Goal: Task Accomplishment & Management: Use online tool/utility

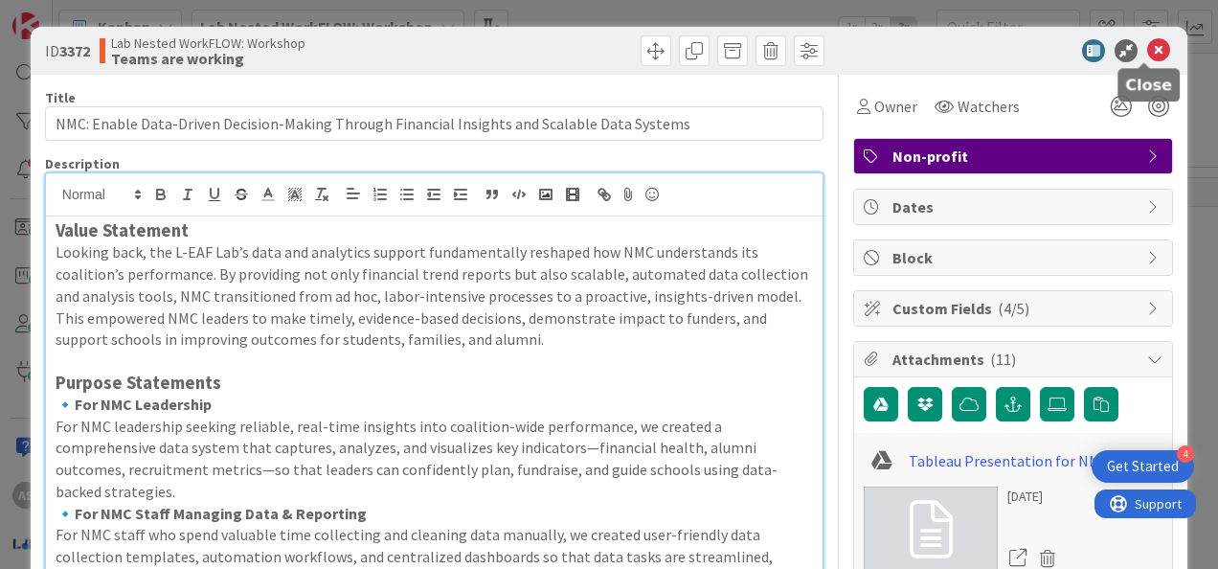
click at [1147, 45] on icon at bounding box center [1158, 50] width 23 height 23
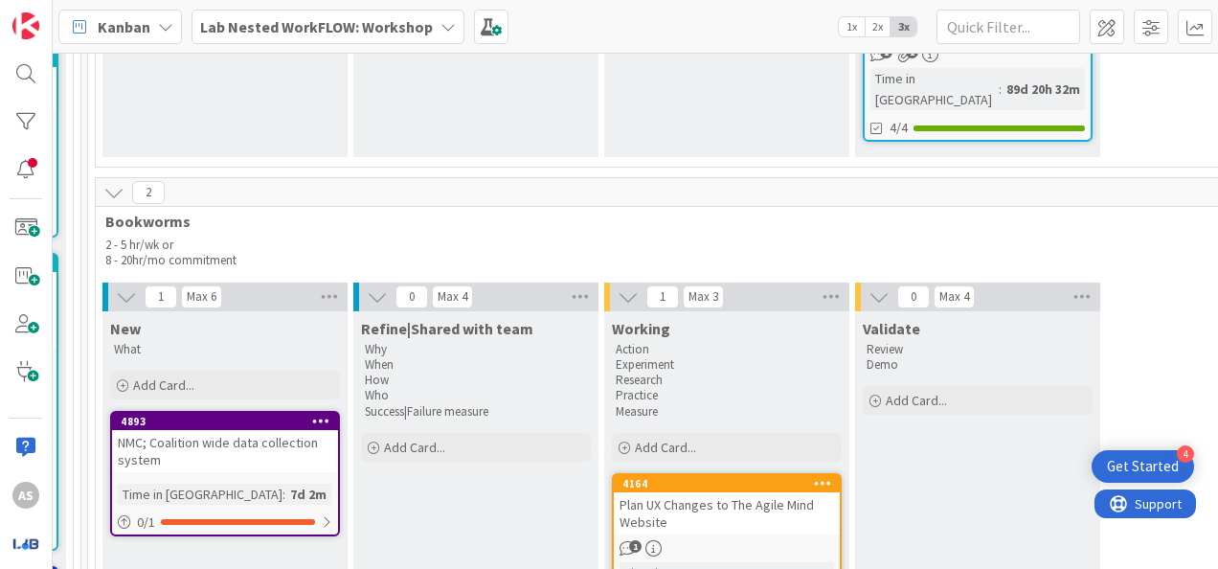
click at [306, 28] on b "Lab Nested WorkFLOW: Workshop" at bounding box center [316, 26] width 233 height 19
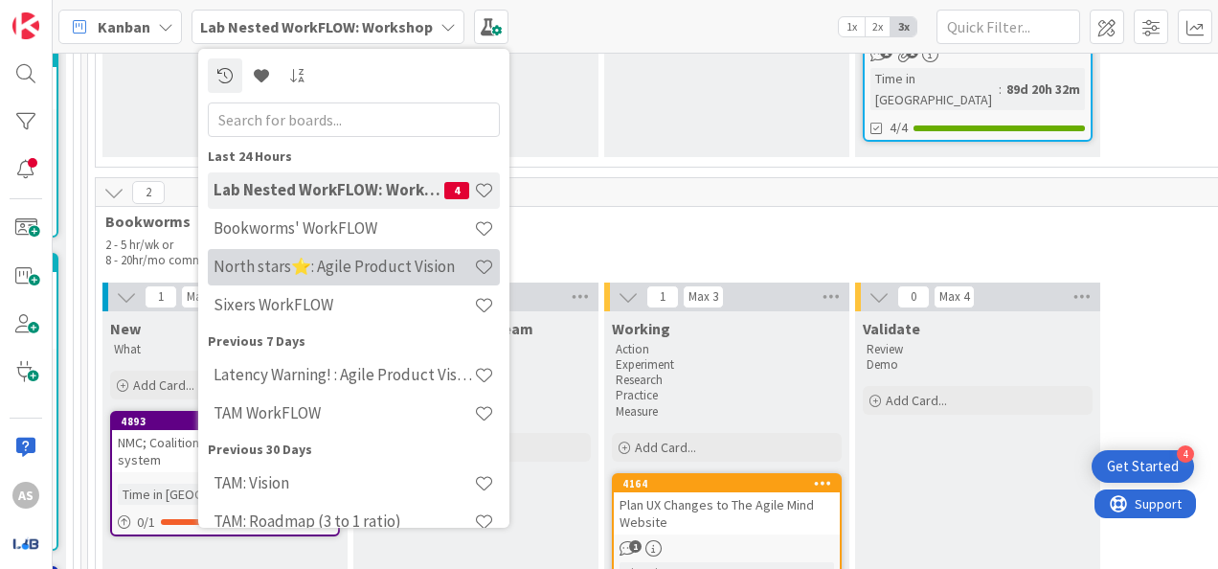
click at [303, 277] on div "North stars⭐: Agile Product Vision" at bounding box center [354, 267] width 292 height 36
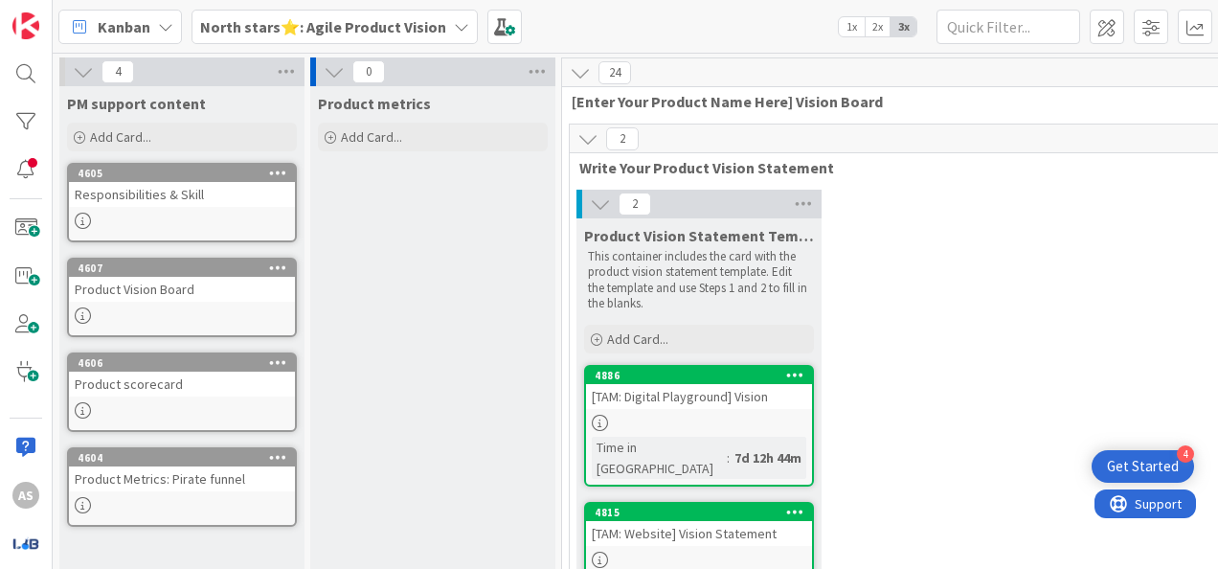
click at [188, 289] on div "Product Vision Board" at bounding box center [182, 289] width 226 height 25
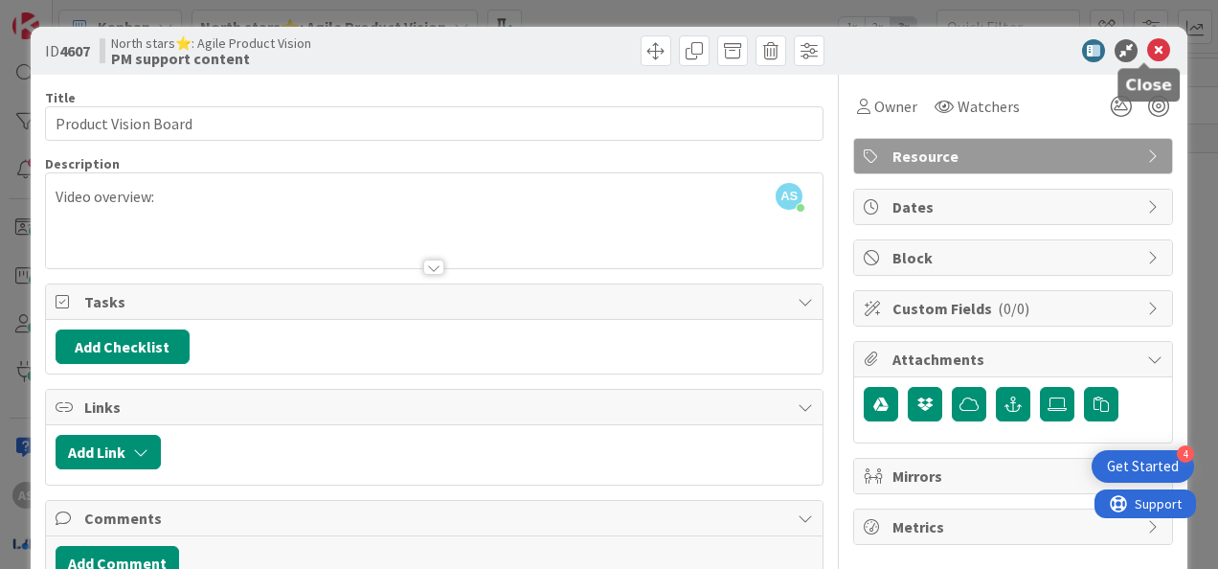
click at [1149, 52] on icon at bounding box center [1158, 50] width 23 height 23
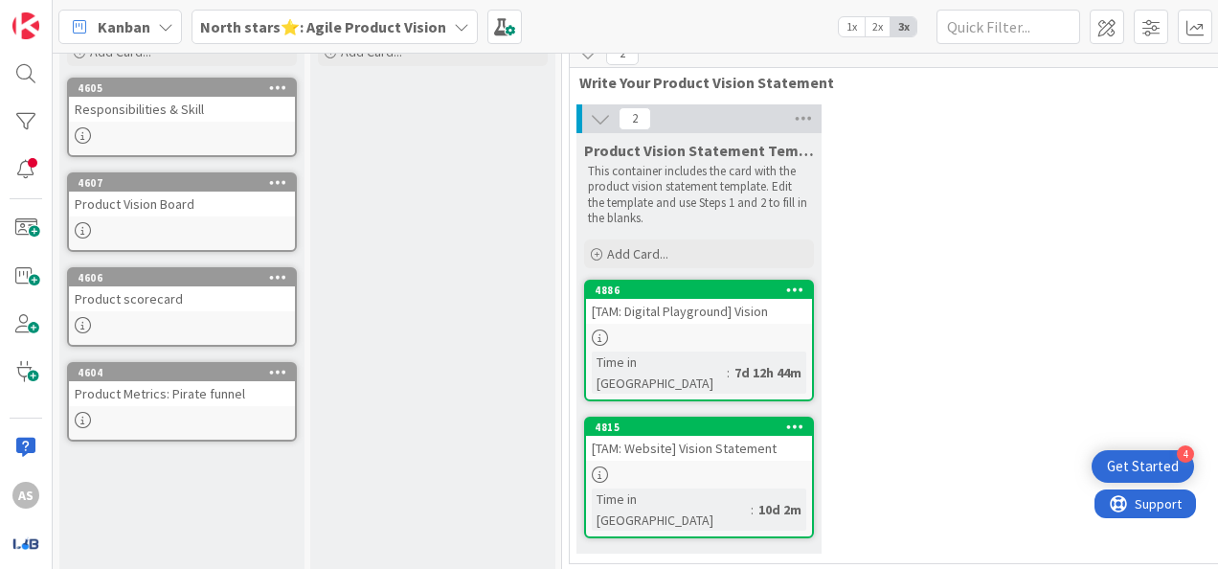
scroll to position [191, 0]
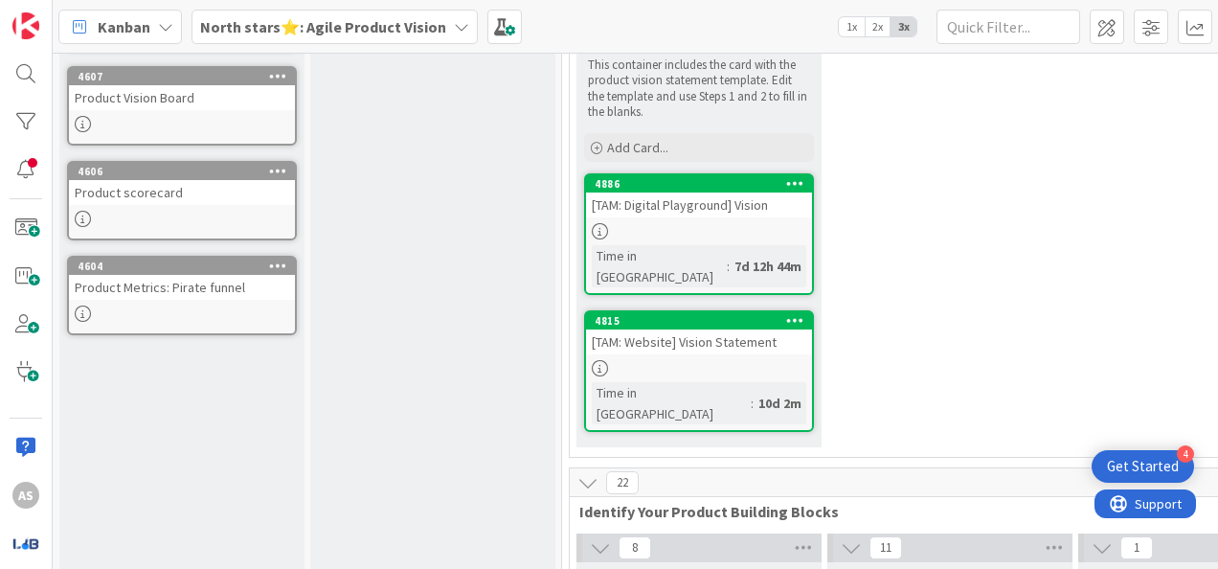
click at [774, 221] on div "4886 [TAM: Digital Playground] Vision Time in Column : 7d 12h 44m" at bounding box center [699, 234] width 230 height 122
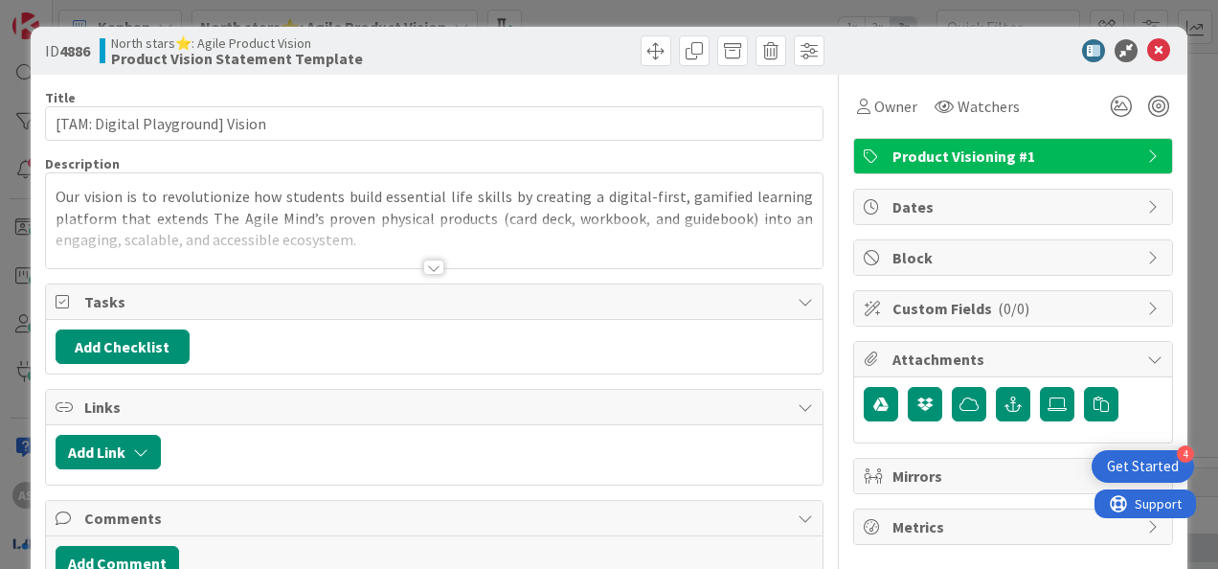
click at [430, 266] on div at bounding box center [433, 266] width 21 height 15
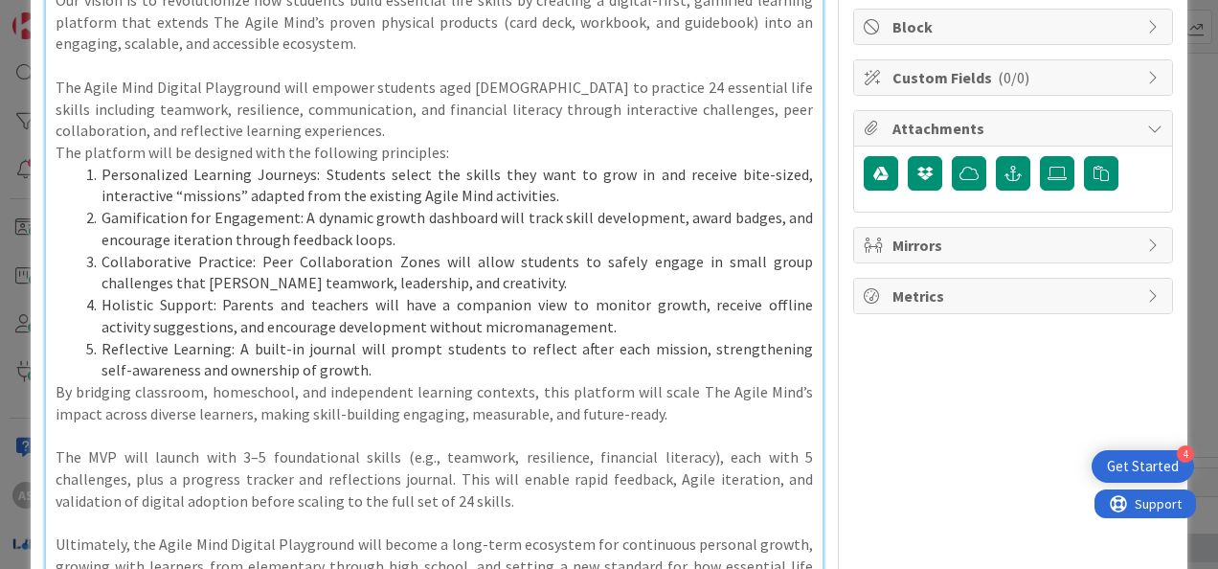
scroll to position [287, 0]
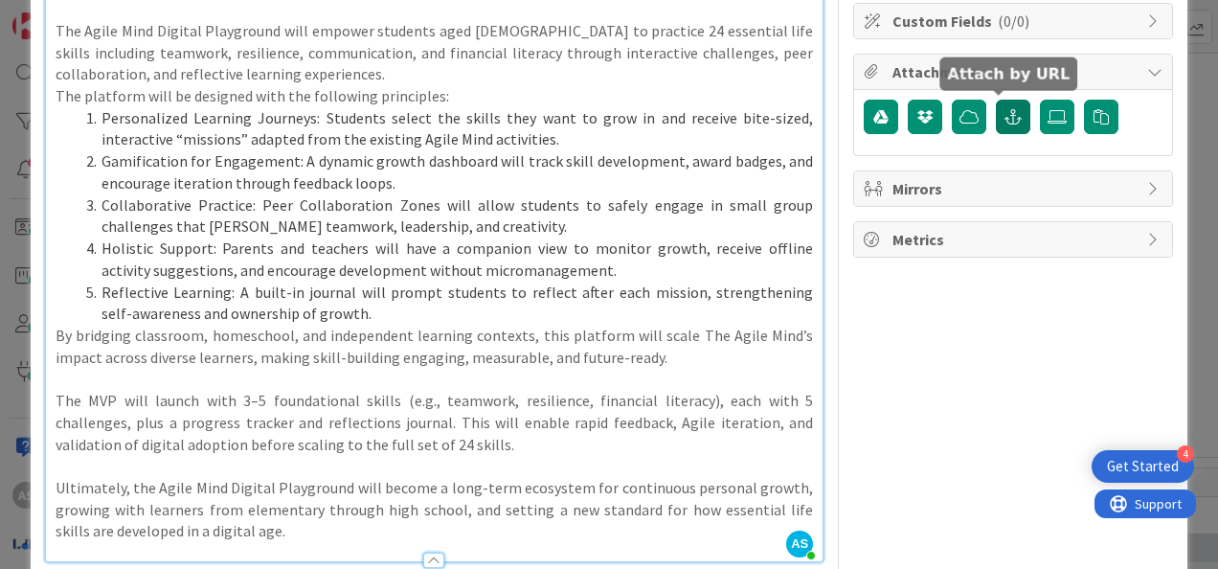
click at [1007, 110] on button "button" at bounding box center [1013, 117] width 34 height 34
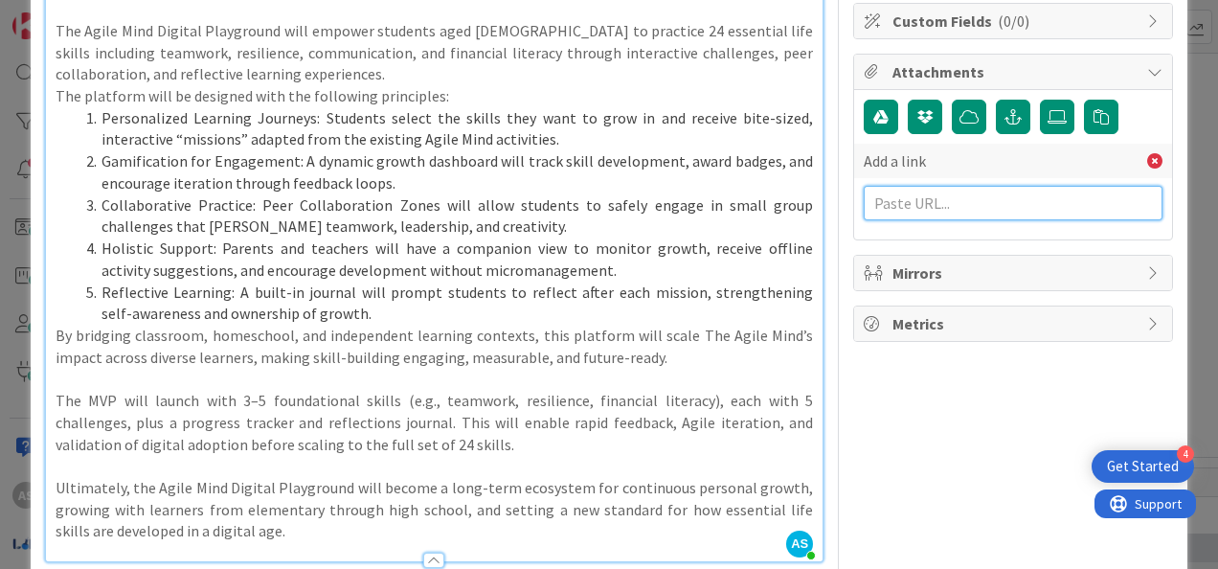
click at [932, 203] on input "text" at bounding box center [1013, 203] width 299 height 34
paste input "[URL][DOMAIN_NAME]"
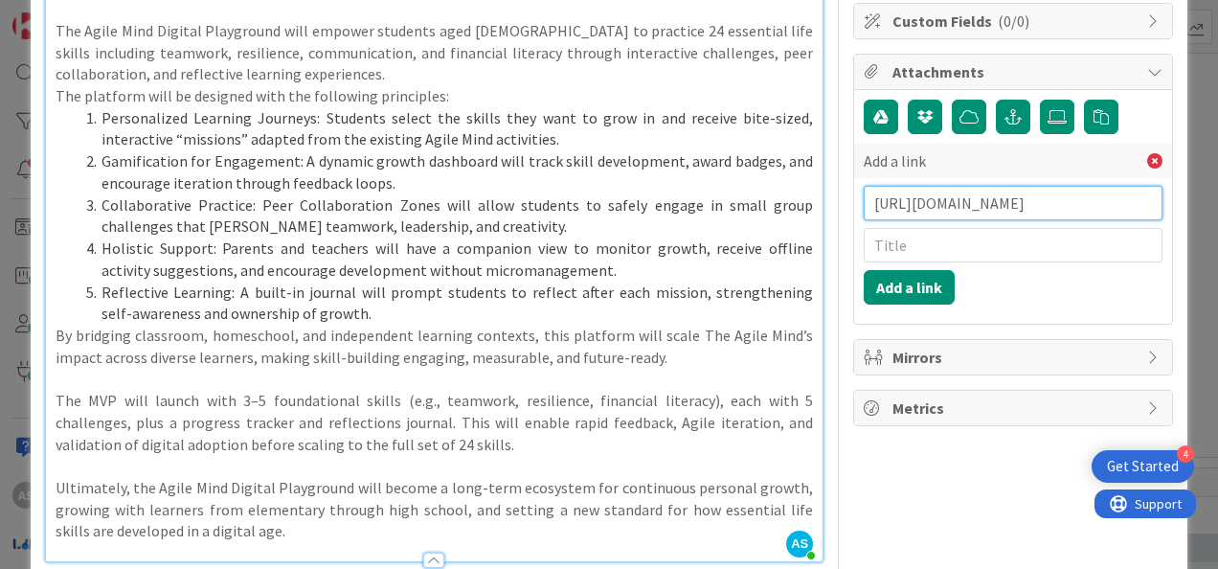
type input "[URL][DOMAIN_NAME]"
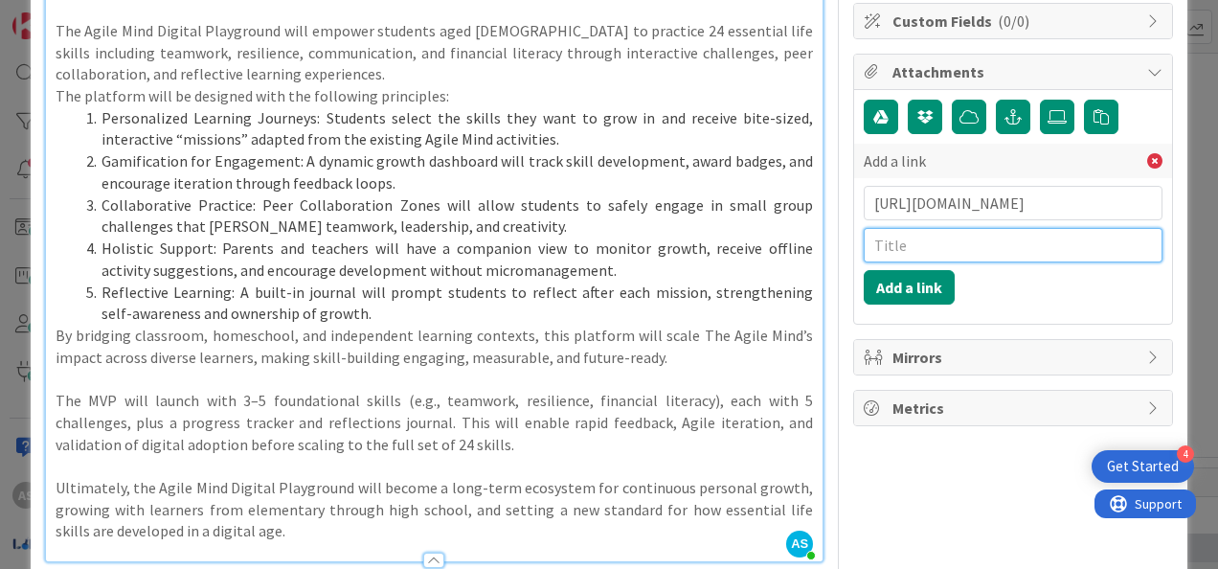
click at [911, 247] on input "text" at bounding box center [1013, 245] width 299 height 34
type input "Workbook/TAM Universe Demo"
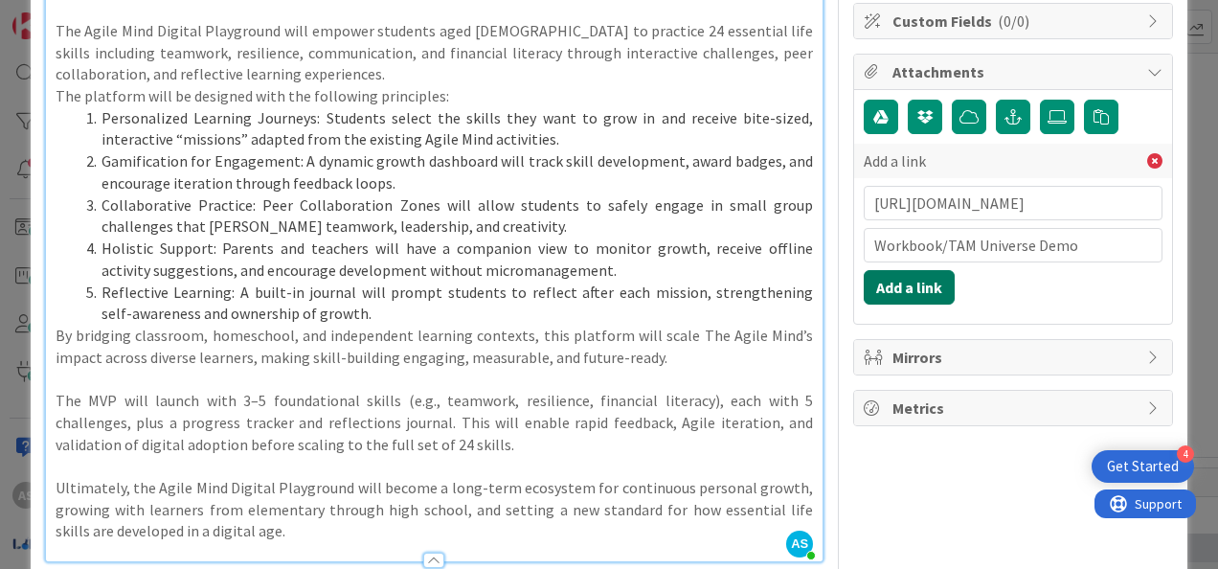
click at [915, 280] on button "Add a link" at bounding box center [909, 287] width 91 height 34
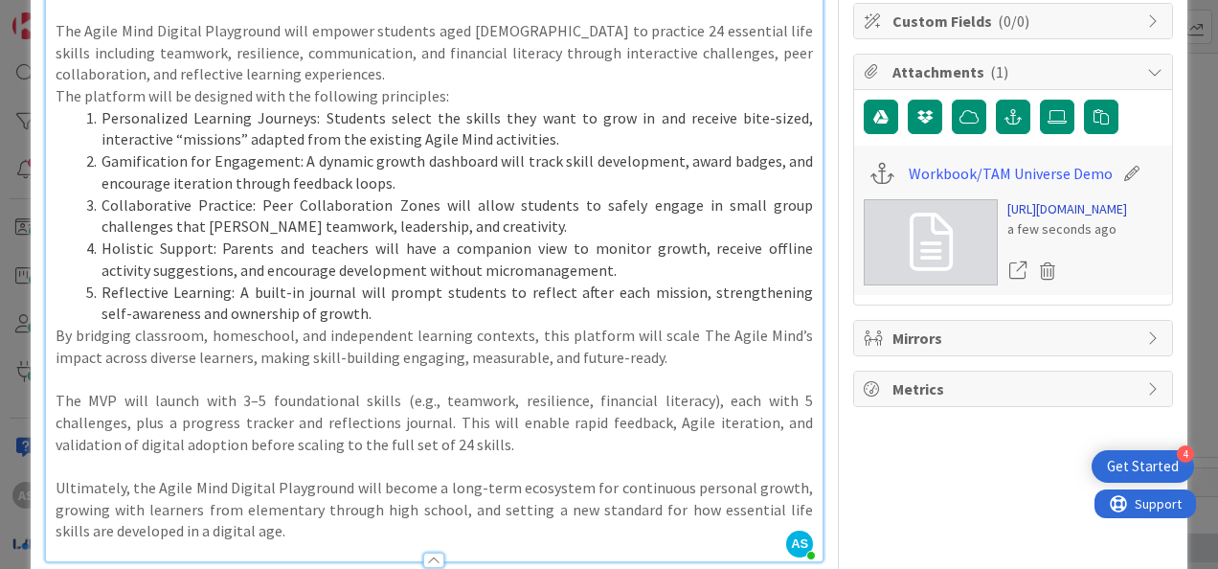
click at [1036, 219] on link "[URL][DOMAIN_NAME]" at bounding box center [1067, 209] width 120 height 20
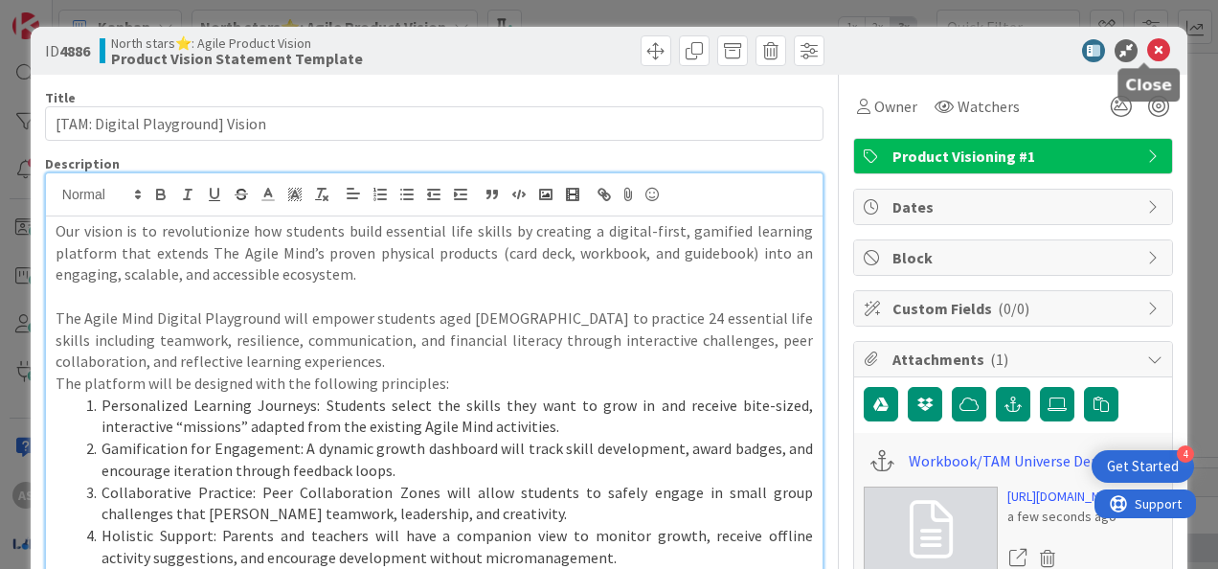
click at [1147, 56] on icon at bounding box center [1158, 50] width 23 height 23
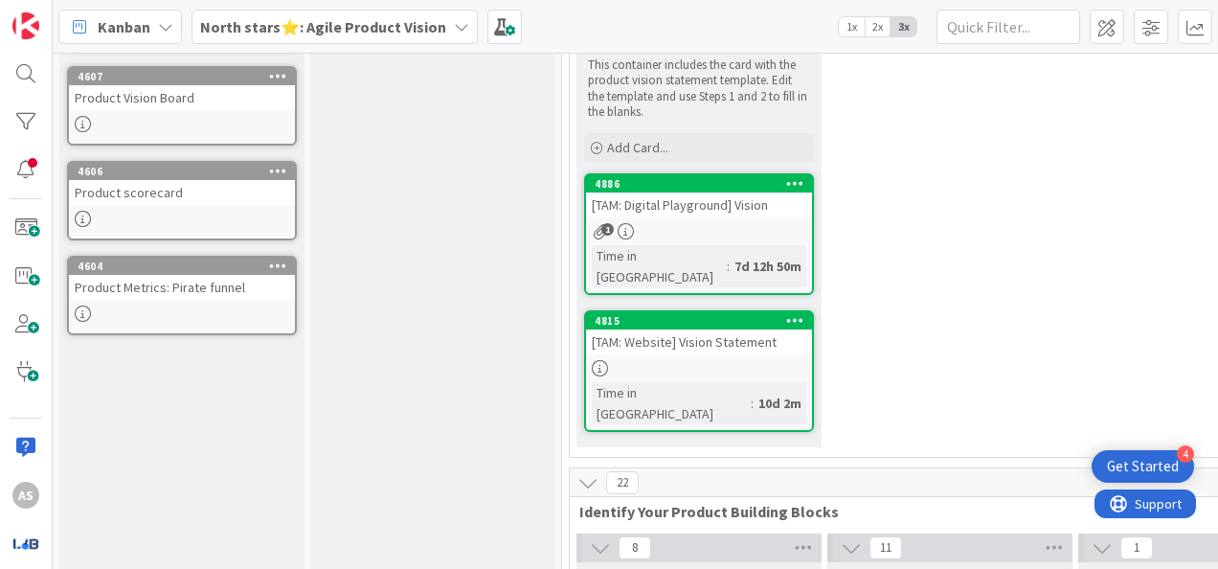
click at [710, 329] on div "[TAM: Website] Vision Statement" at bounding box center [699, 341] width 226 height 25
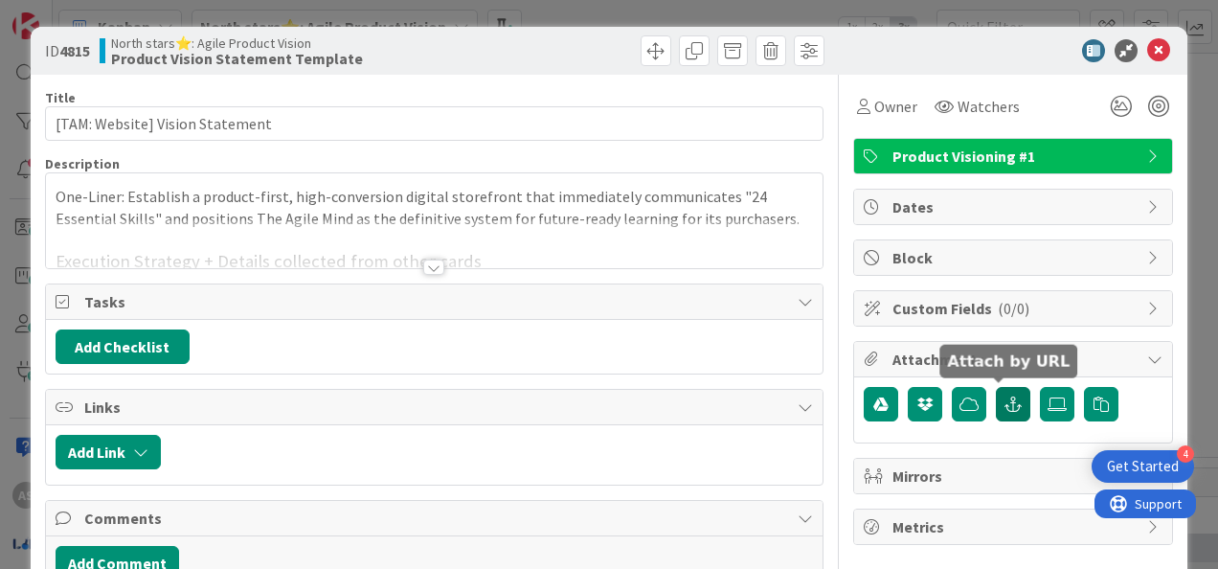
click at [1004, 397] on icon "button" at bounding box center [1012, 403] width 17 height 15
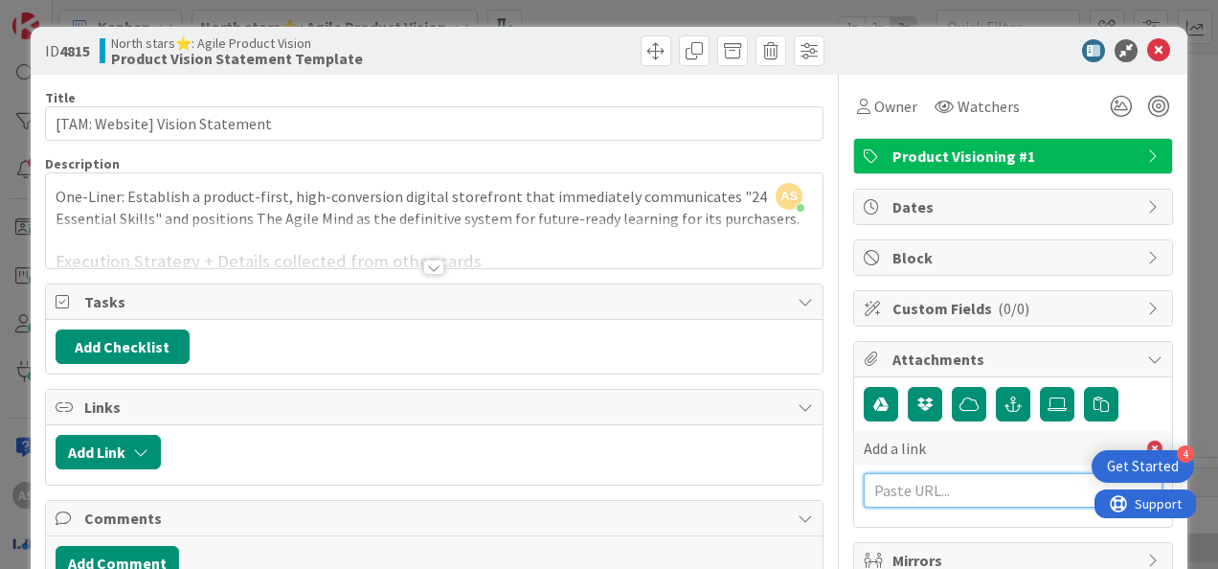
click at [971, 488] on input "text" at bounding box center [1013, 490] width 299 height 34
paste input "[URL][DOMAIN_NAME]"
type input "[URL][DOMAIN_NAME]"
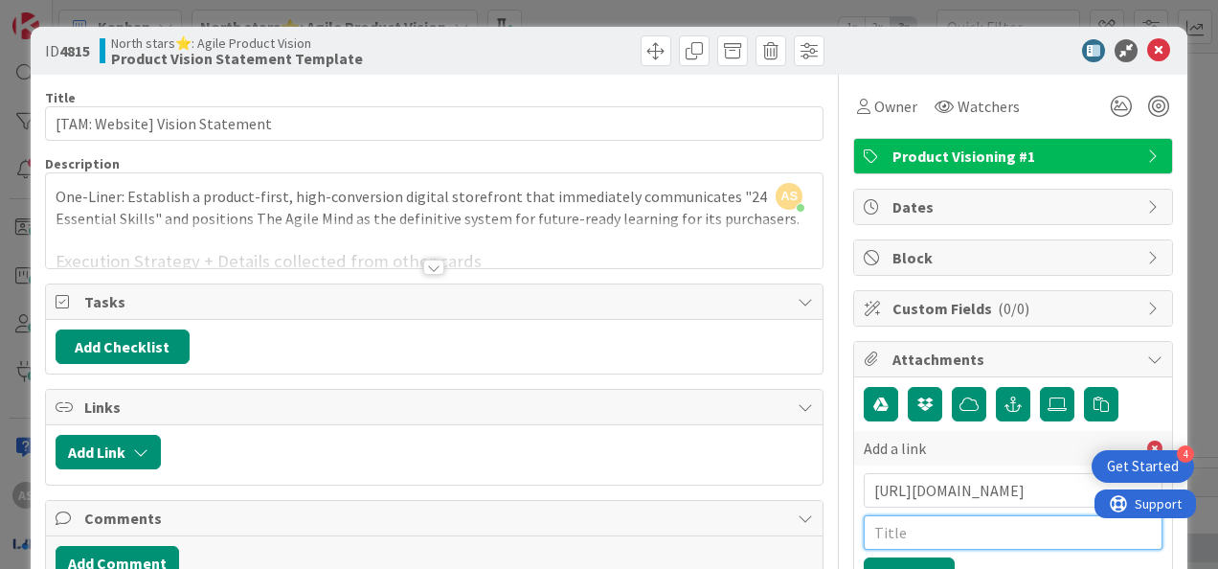
click at [917, 532] on input "text" at bounding box center [1013, 532] width 299 height 34
type input "TAM Workbook/Universe Demo"
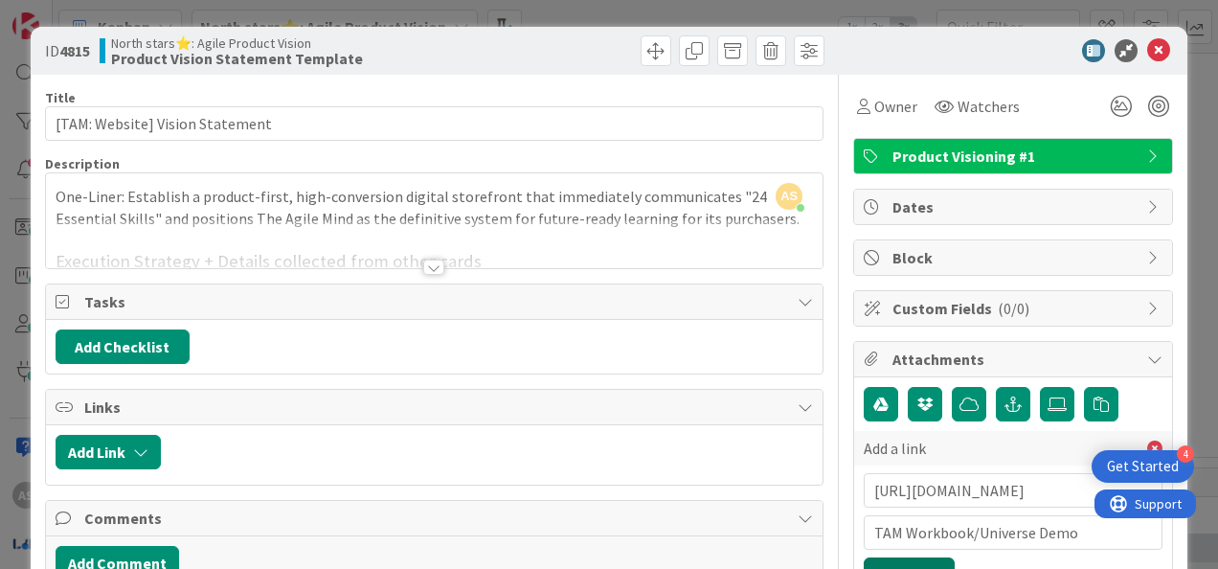
click at [914, 567] on button "Add a link" at bounding box center [909, 574] width 91 height 34
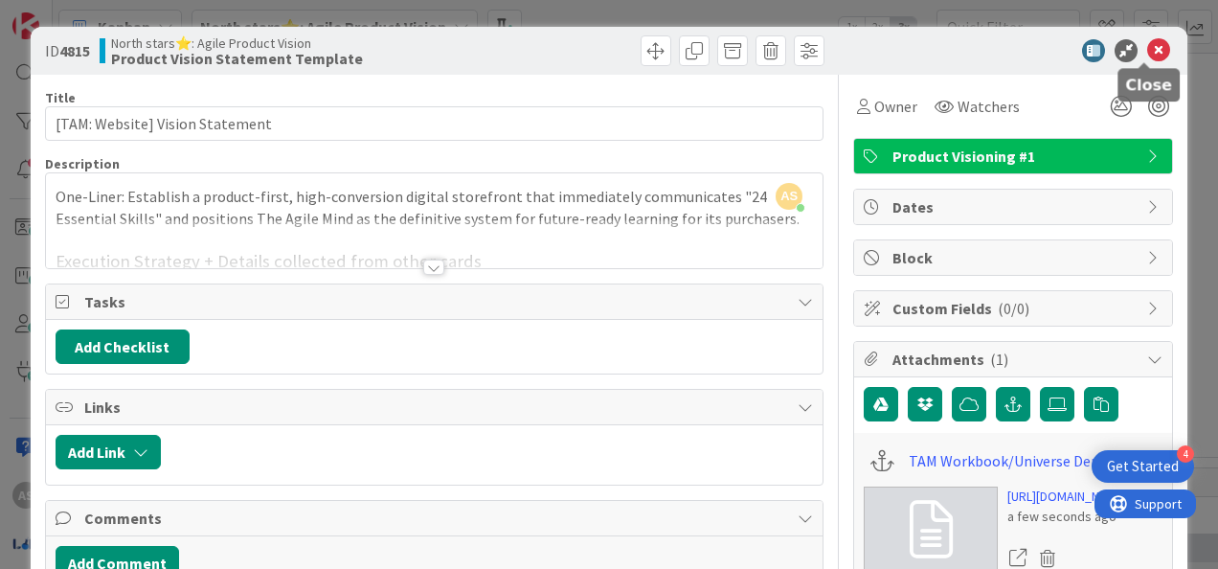
click at [1149, 51] on icon at bounding box center [1158, 50] width 23 height 23
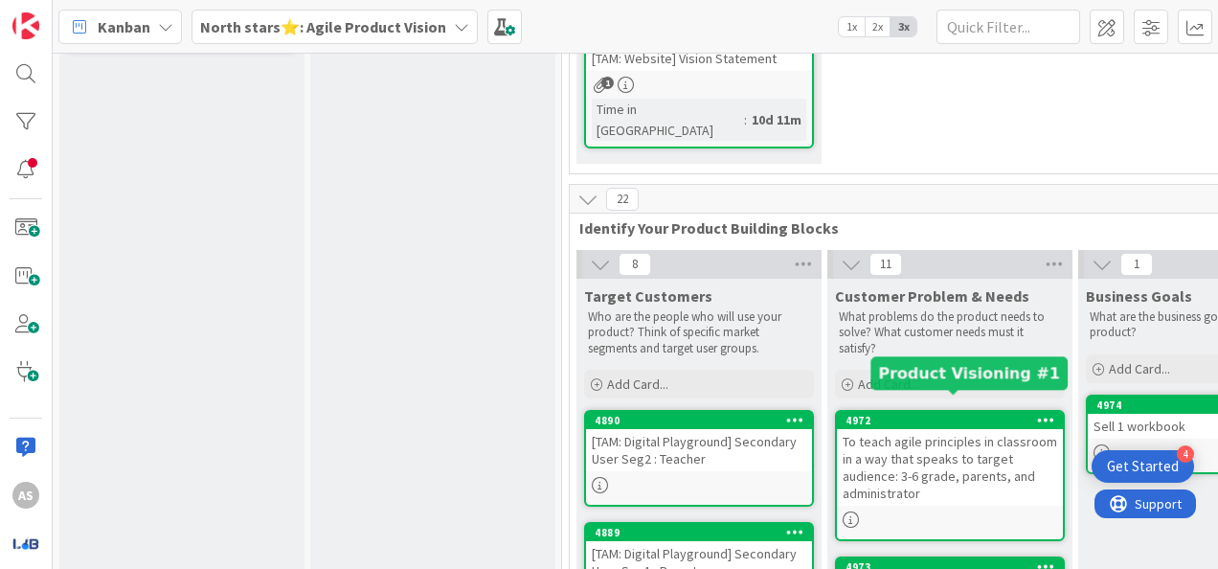
scroll to position [479, 0]
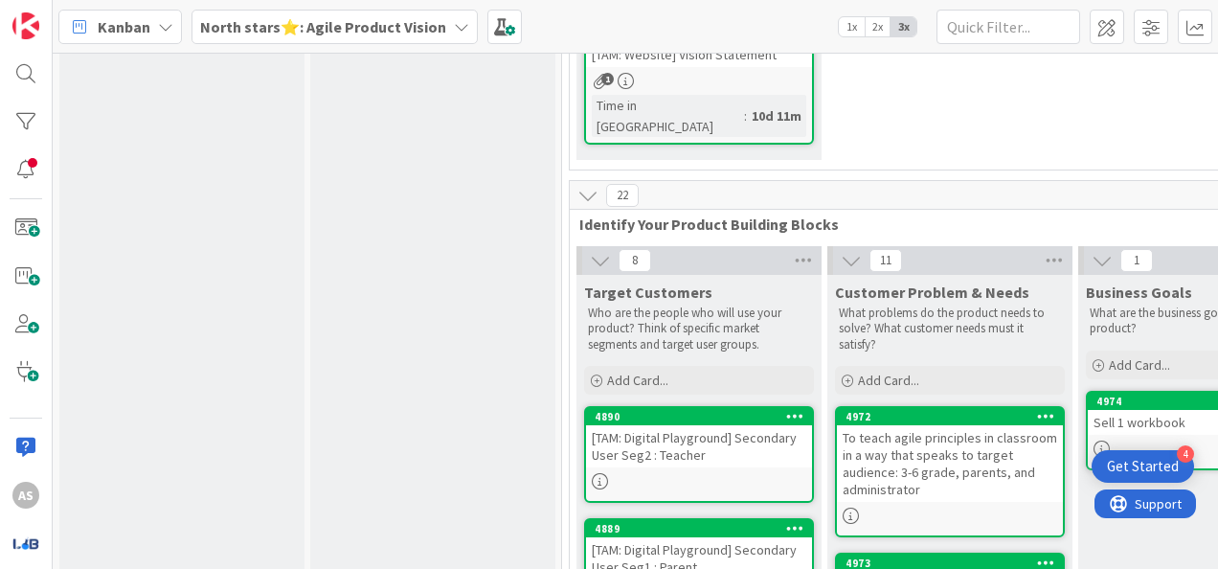
click at [737, 425] on div "[TAM: Digital Playground] Secondary User Seg2 : Teacher" at bounding box center [699, 446] width 226 height 42
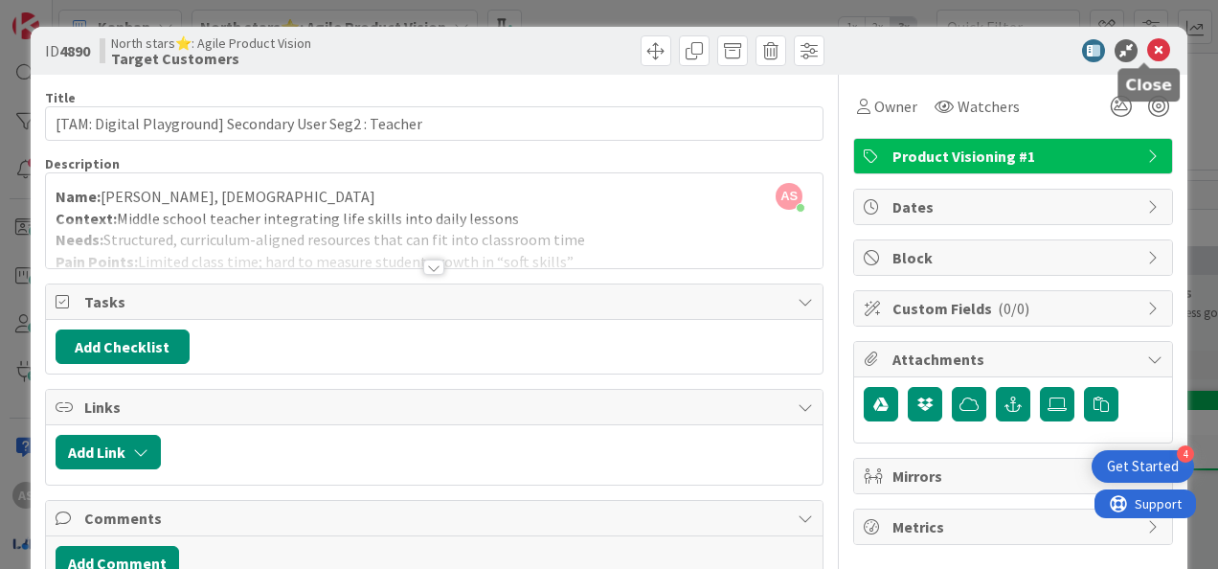
click at [1147, 52] on icon at bounding box center [1158, 50] width 23 height 23
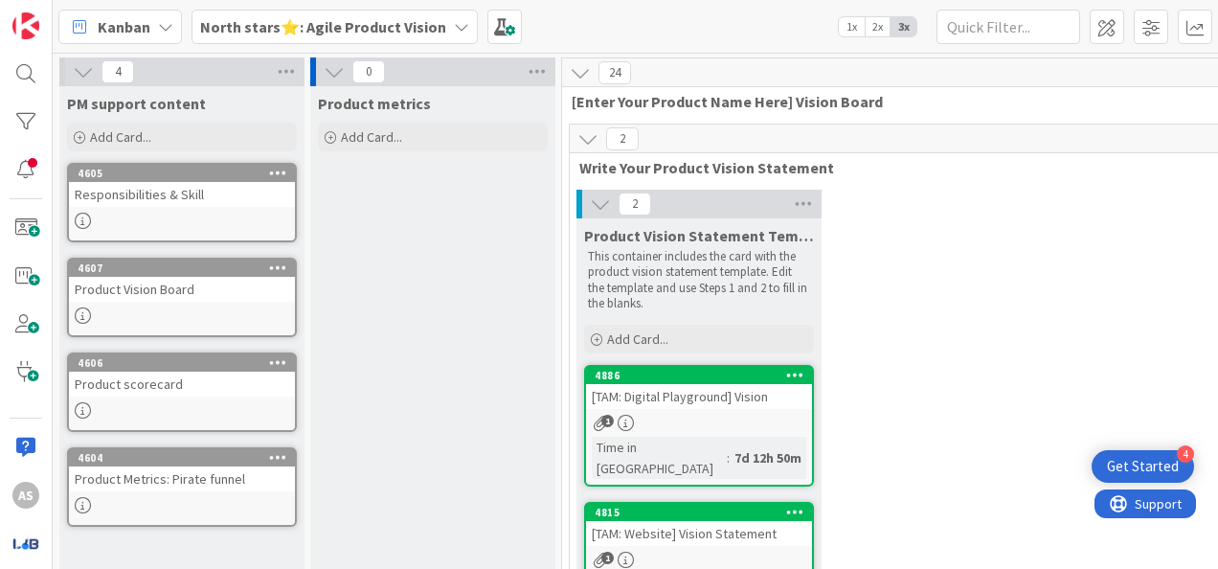
click at [348, 29] on b "North stars⭐: Agile Product Vision" at bounding box center [323, 26] width 246 height 19
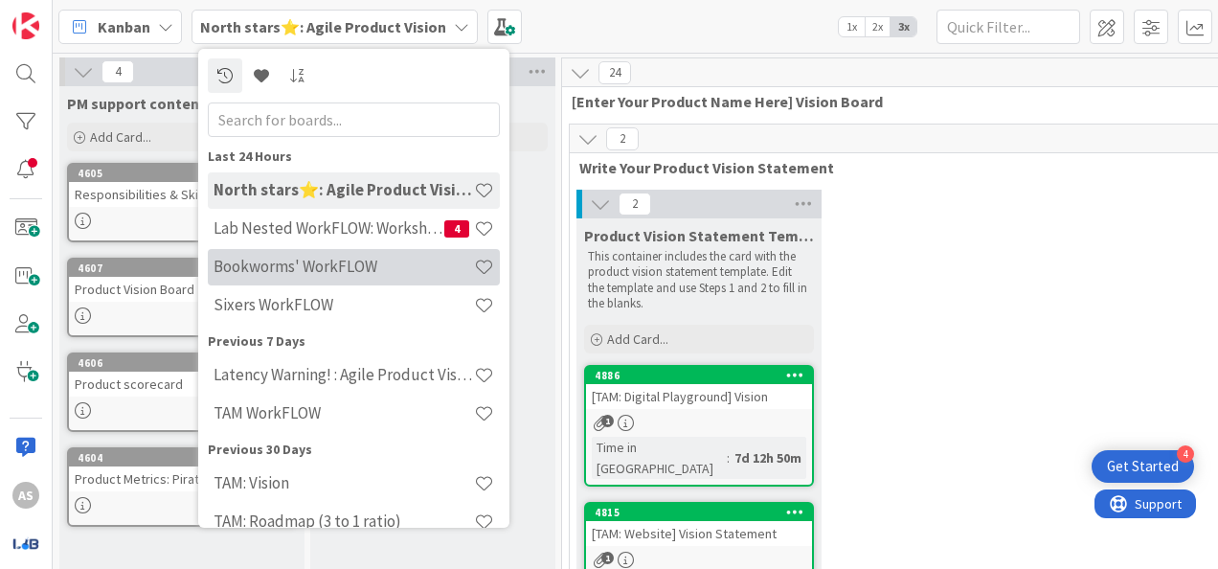
click at [353, 256] on div "Bookworms' WorkFLOW" at bounding box center [354, 267] width 292 height 36
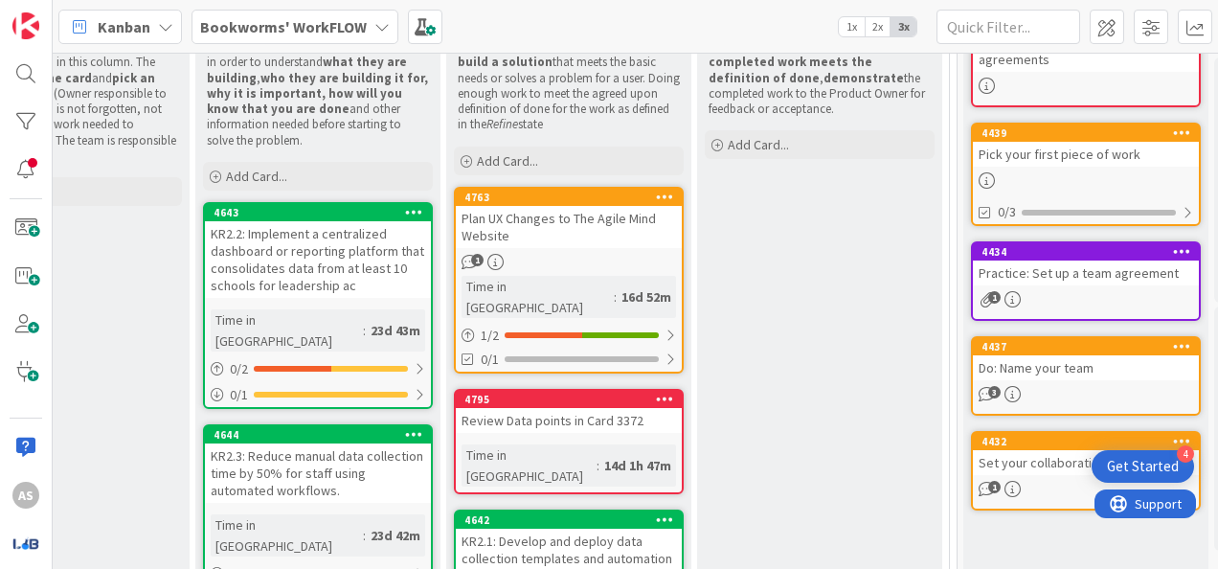
scroll to position [287, 599]
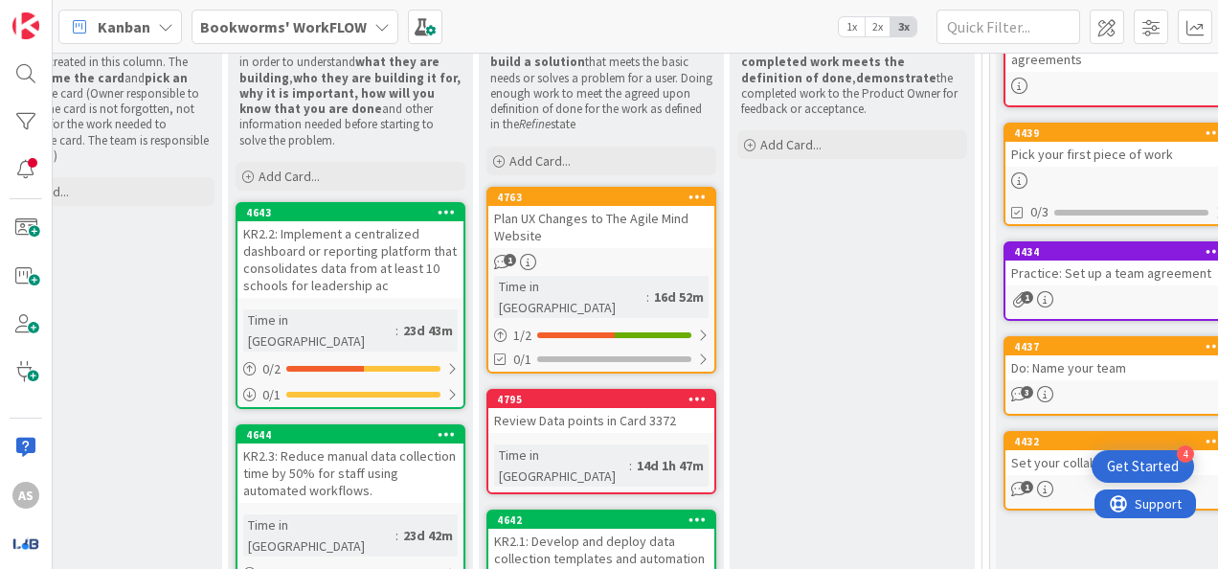
click at [622, 223] on div "Plan UX Changes to The Agile Mind Website" at bounding box center [601, 227] width 226 height 42
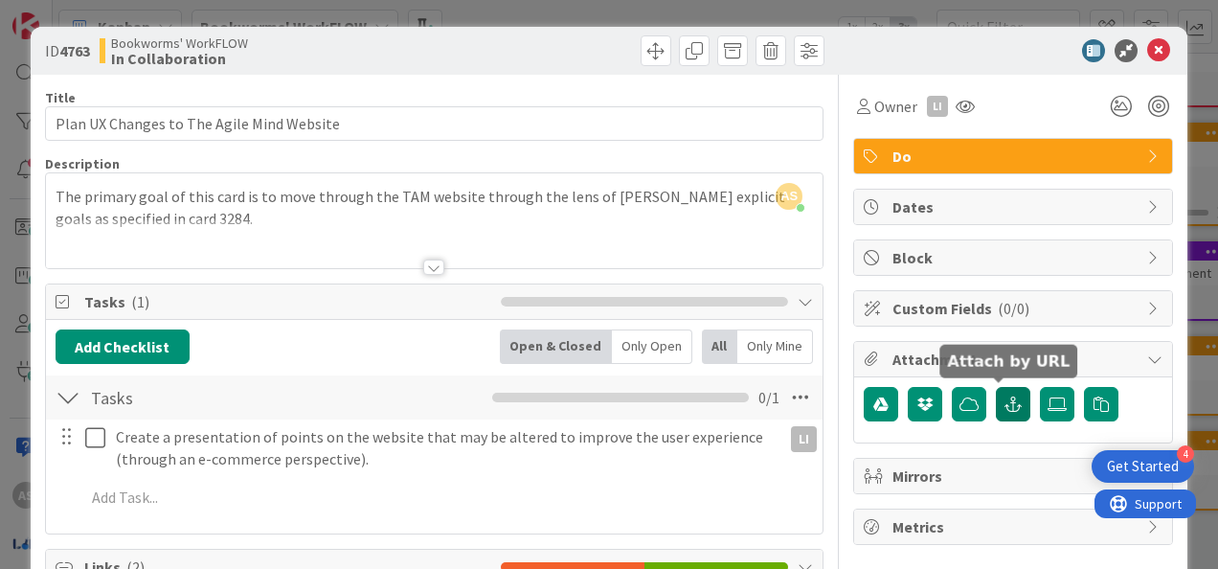
click at [1004, 405] on icon "button" at bounding box center [1012, 403] width 17 height 15
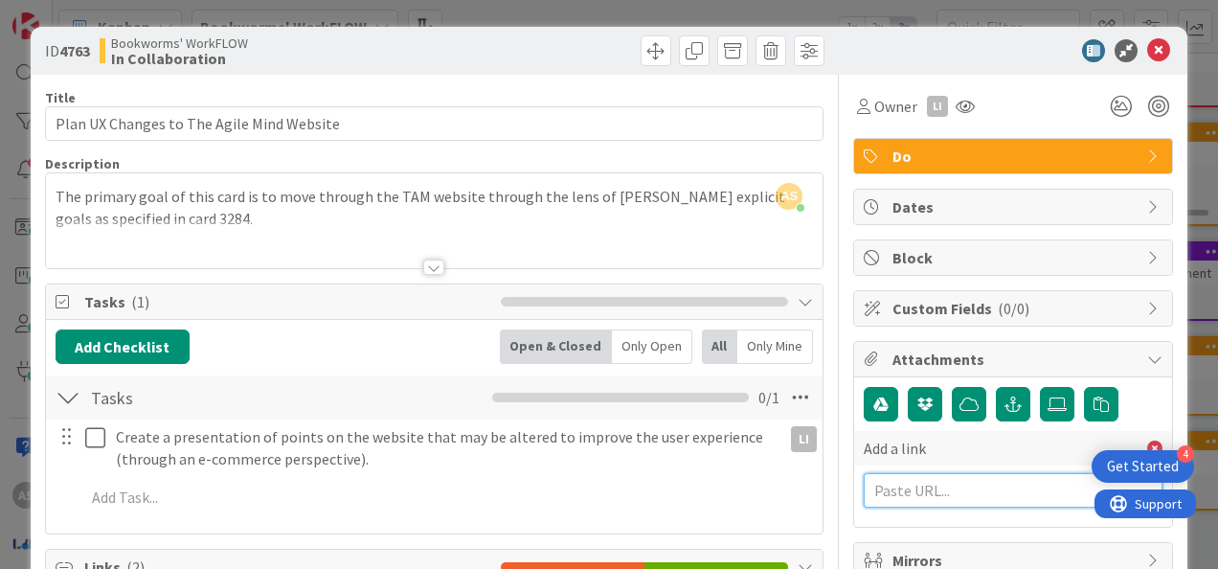
click at [971, 479] on input "text" at bounding box center [1013, 490] width 299 height 34
paste input "[URL][DOMAIN_NAME]"
type input "[URL][DOMAIN_NAME]"
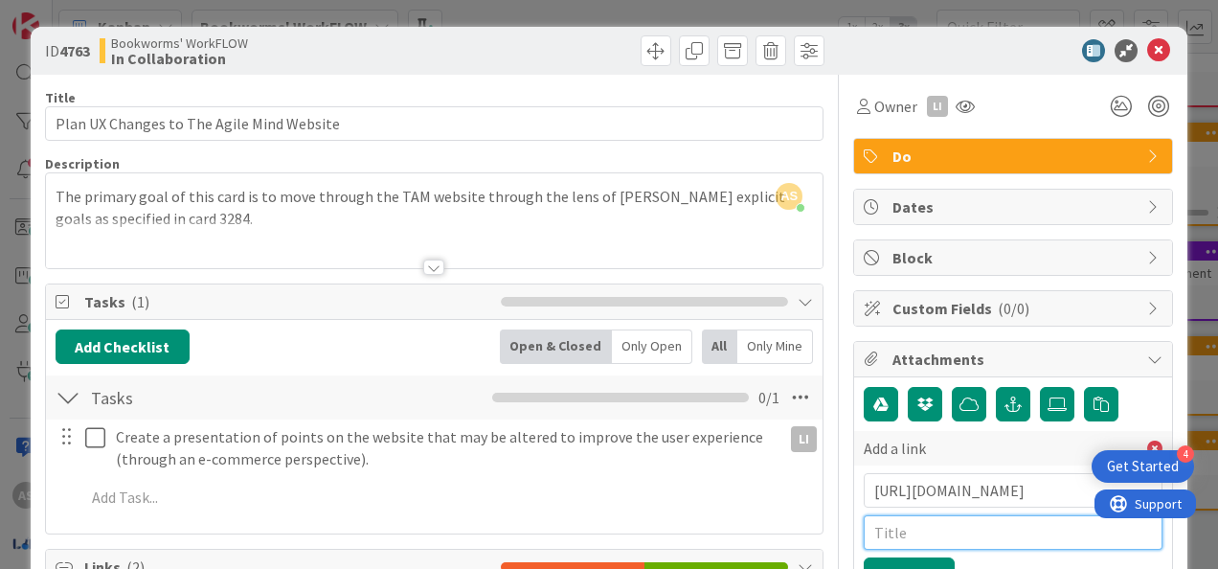
click at [954, 539] on input "text" at bounding box center [1013, 532] width 299 height 34
type input "TAM workbook Demo"
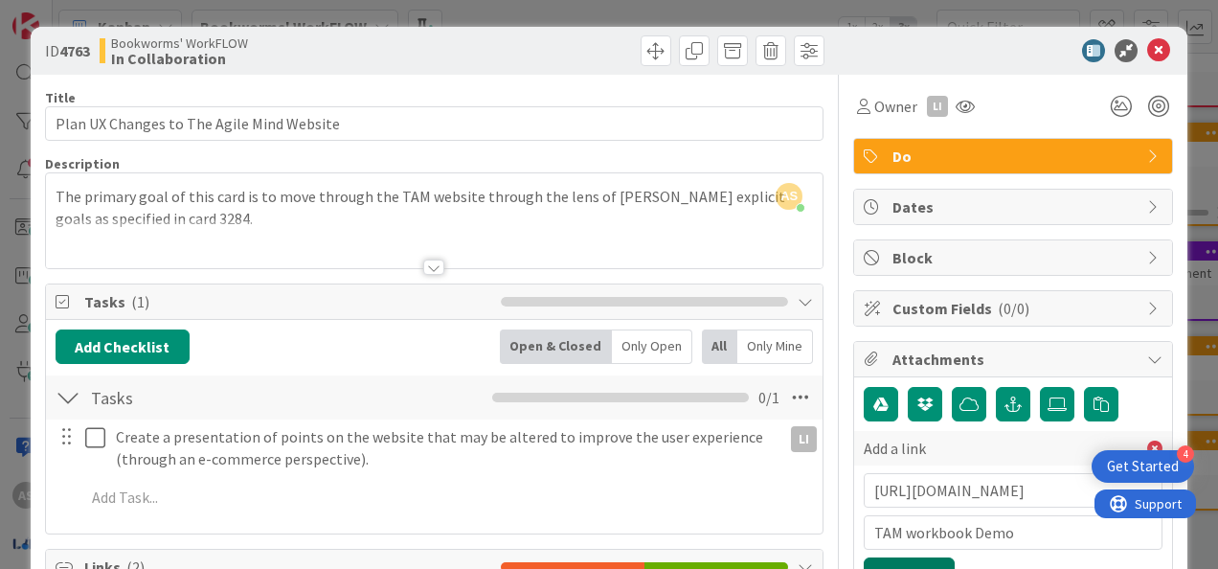
click at [919, 559] on button "Add a link" at bounding box center [909, 574] width 91 height 34
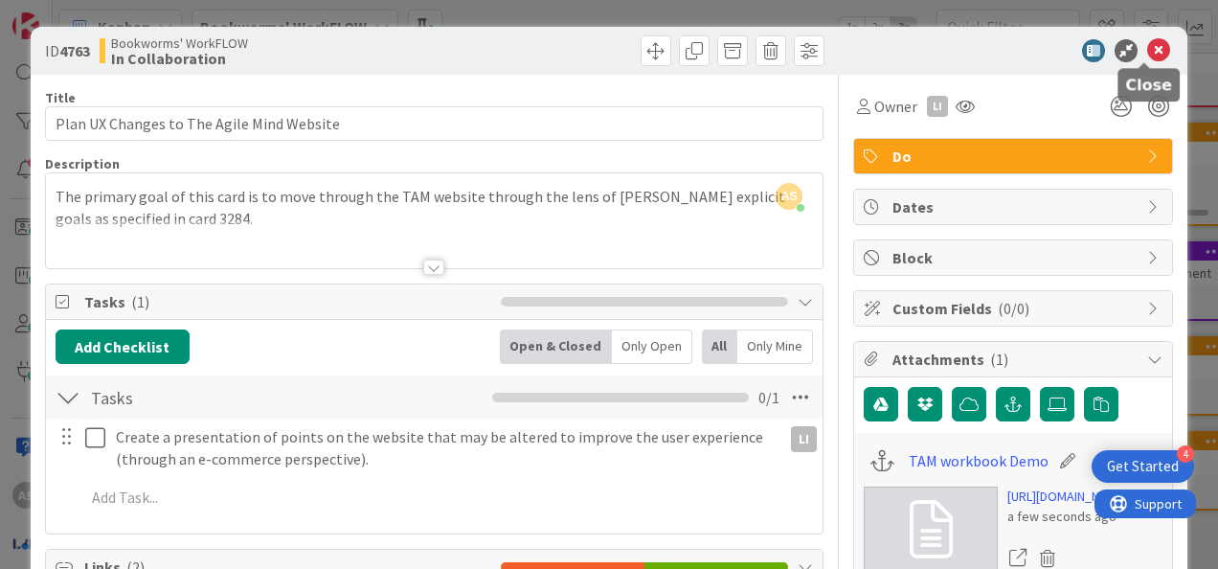
click at [1147, 50] on icon at bounding box center [1158, 50] width 23 height 23
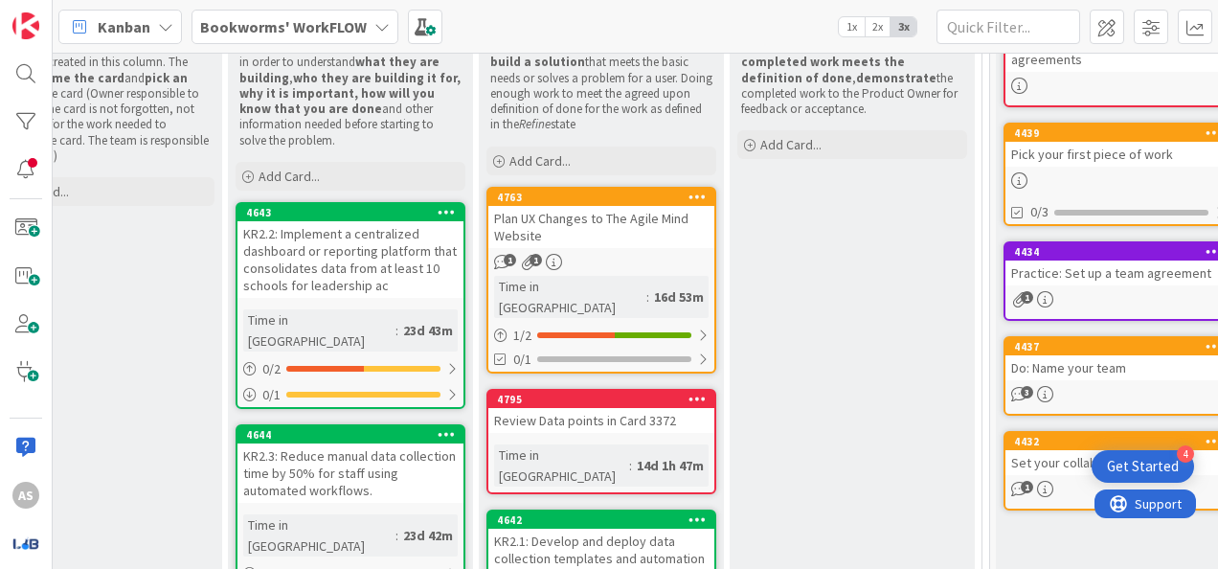
click at [636, 234] on div "Plan UX Changes to The Agile Mind Website" at bounding box center [601, 227] width 226 height 42
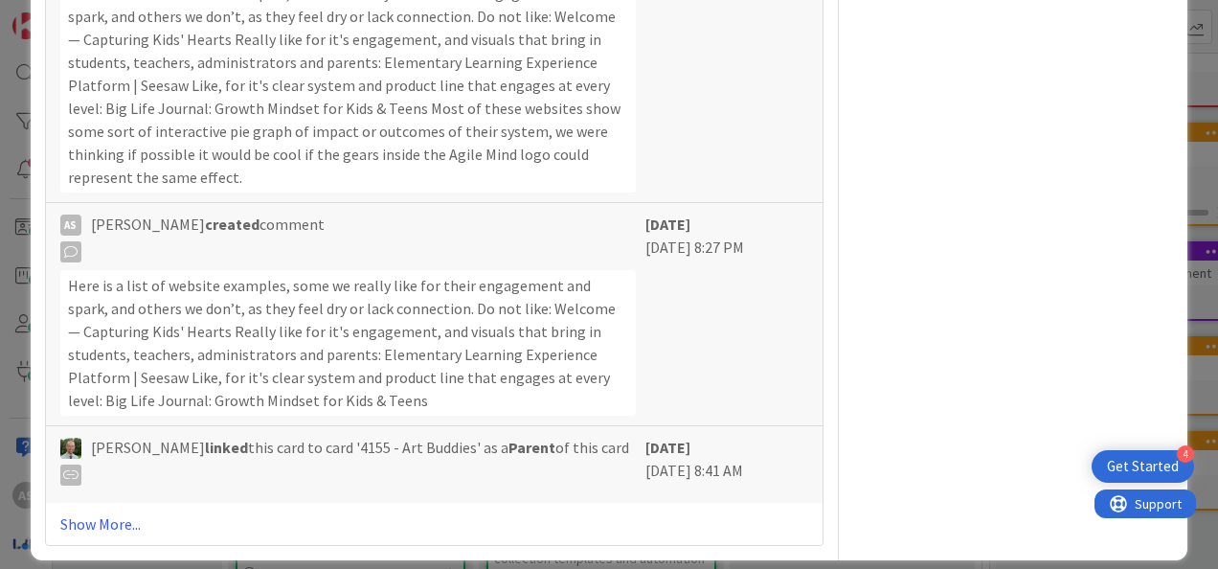
scroll to position [1608, 0]
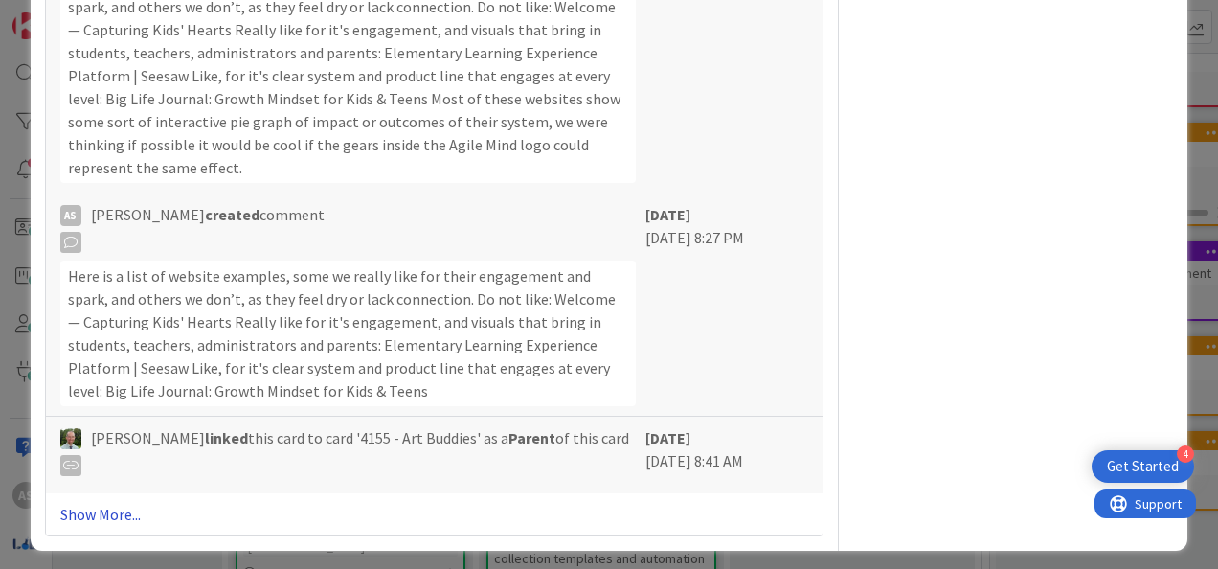
click at [84, 506] on link "Show More..." at bounding box center [434, 514] width 748 height 23
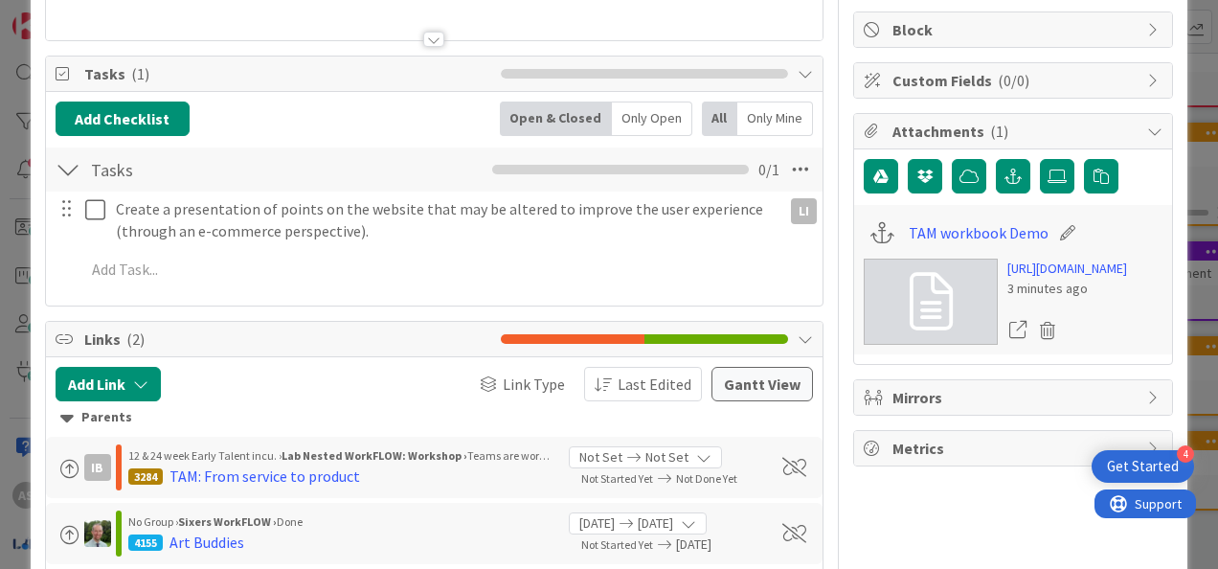
scroll to position [0, 0]
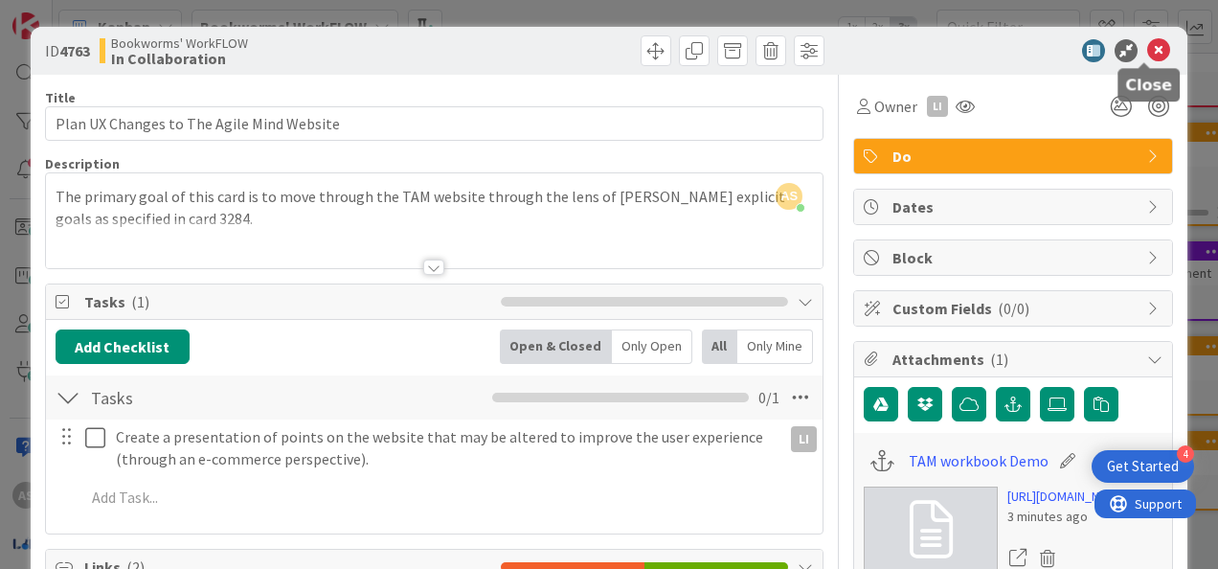
click at [1147, 47] on icon at bounding box center [1158, 50] width 23 height 23
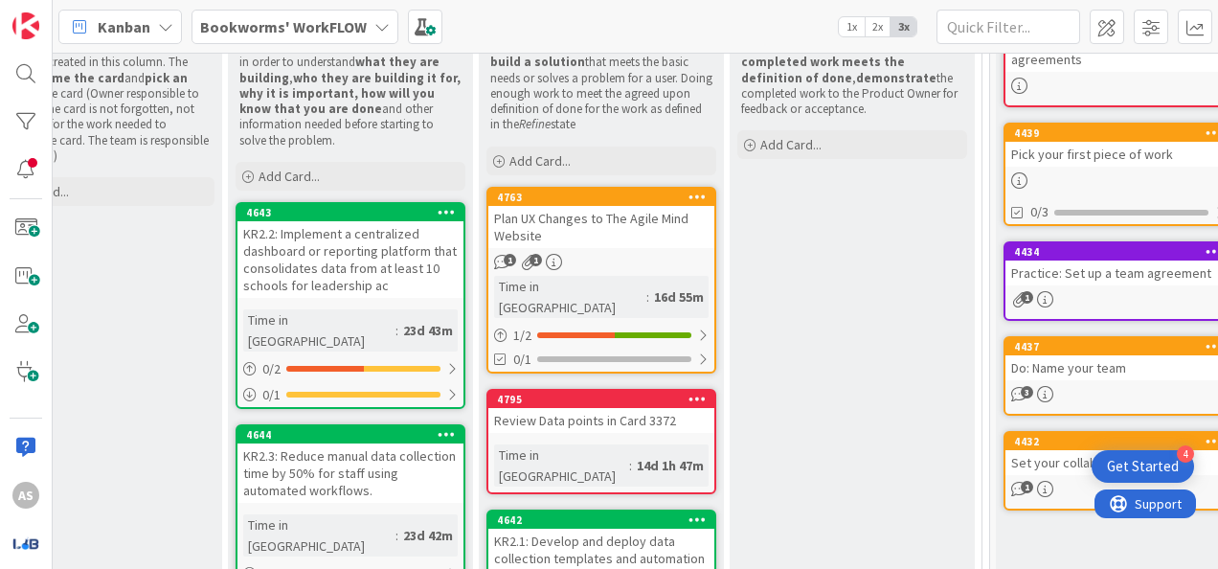
click at [576, 528] on div "KR2.1: Develop and deploy data collection templates and automation tools" at bounding box center [601, 557] width 226 height 59
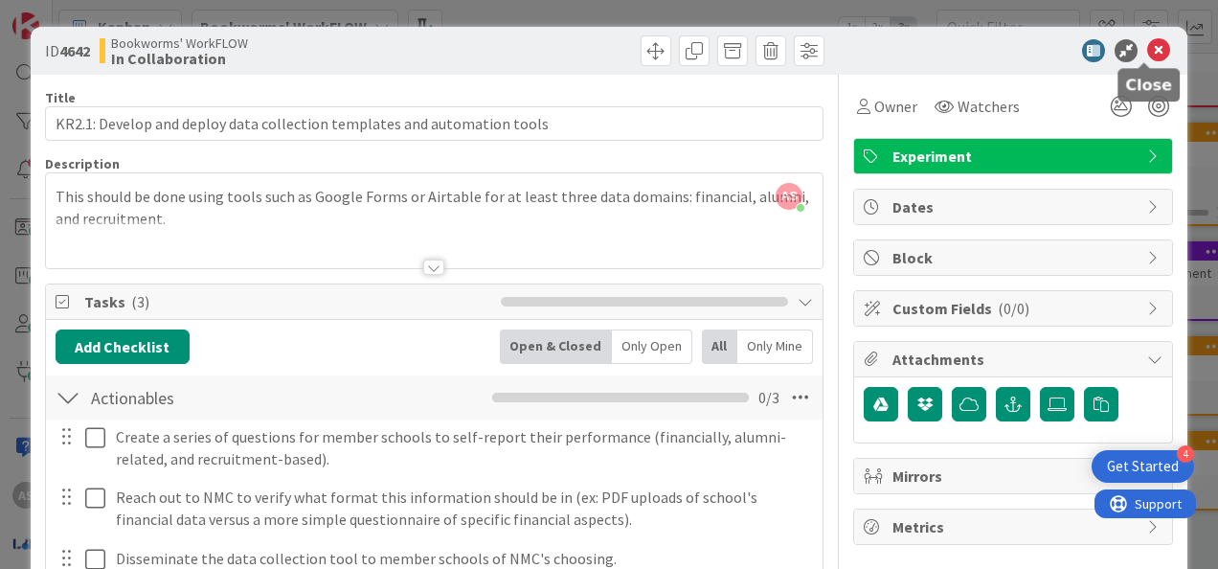
click at [1147, 40] on icon at bounding box center [1158, 50] width 23 height 23
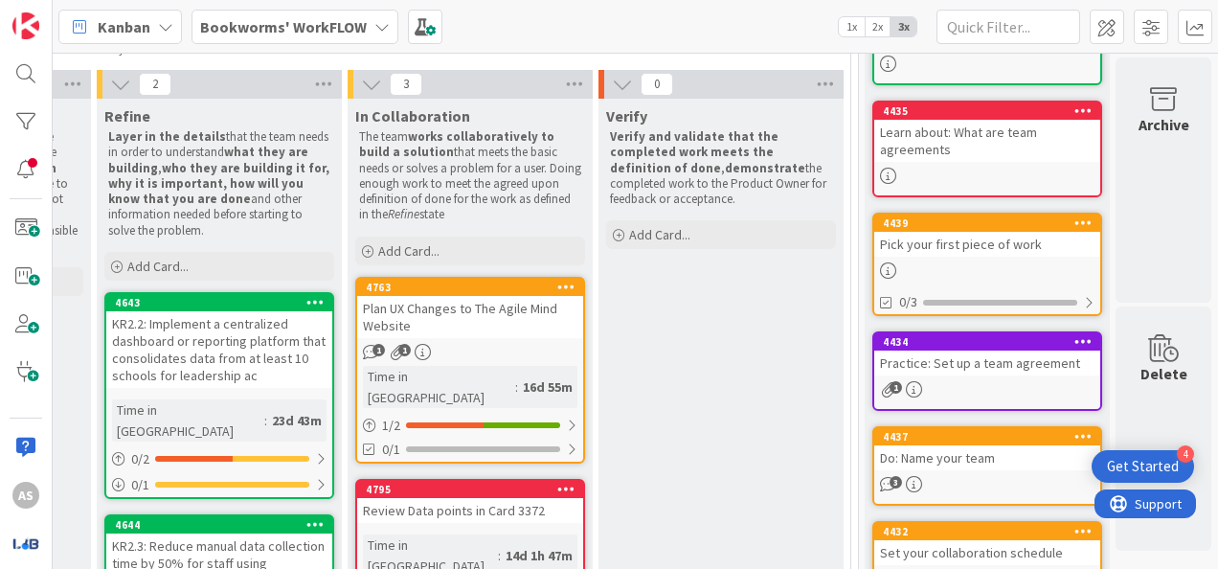
scroll to position [0, 743]
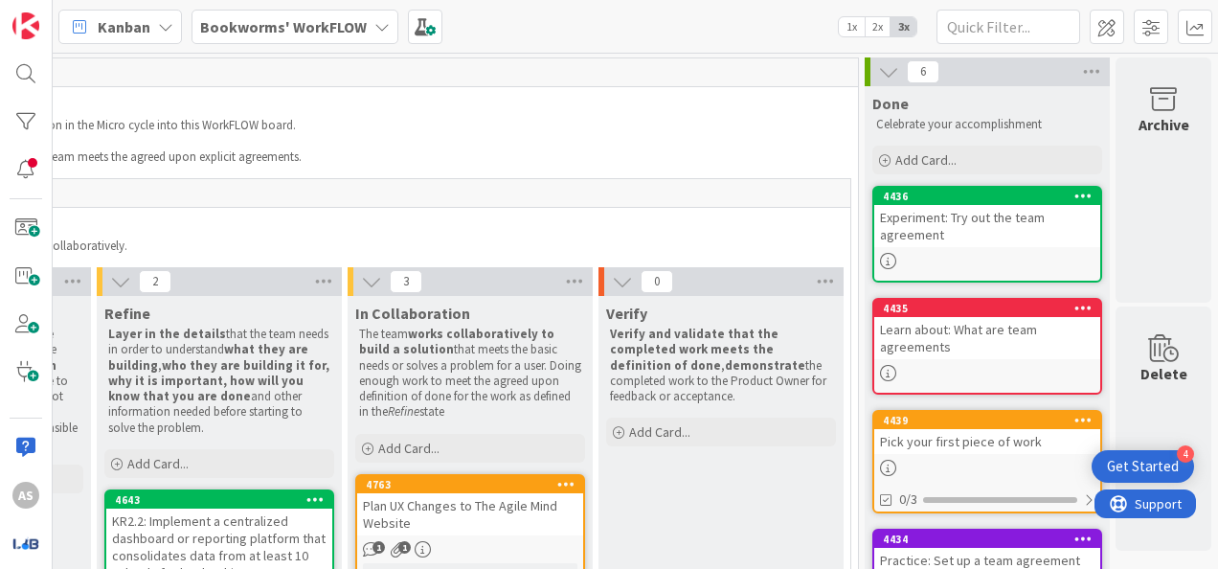
click at [255, 44] on div "Kanban Bookworms' WorkFLOW 1x 2x 3x" at bounding box center [635, 26] width 1165 height 53
click at [258, 31] on b "Bookworms' WorkFLOW" at bounding box center [283, 26] width 167 height 19
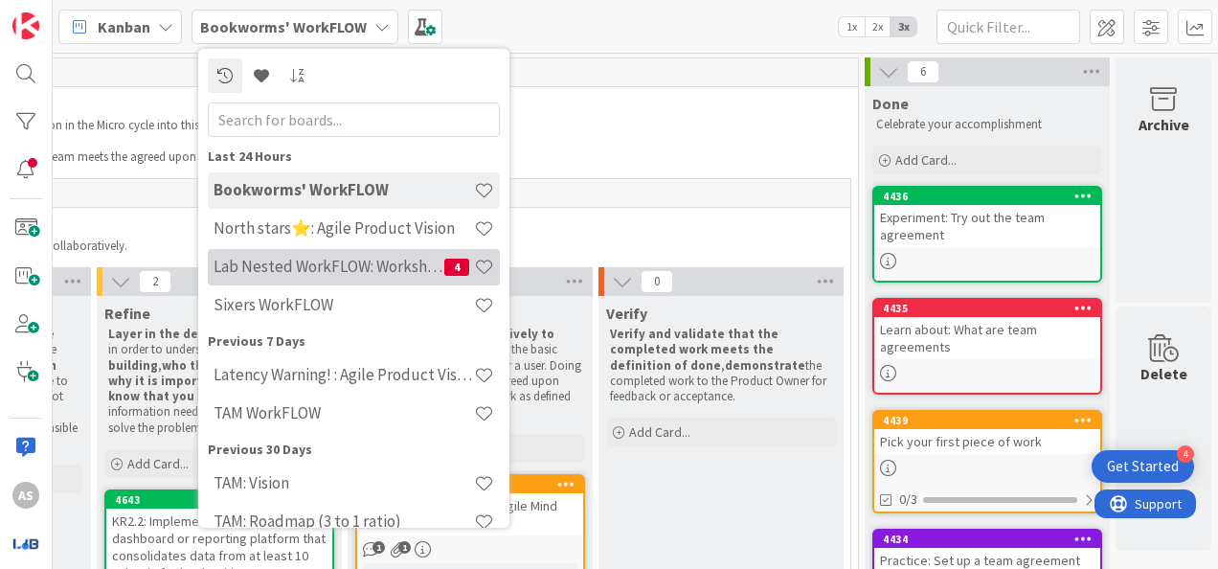
click at [350, 281] on div "Lab Nested WorkFLOW: Workshop 4" at bounding box center [354, 267] width 292 height 36
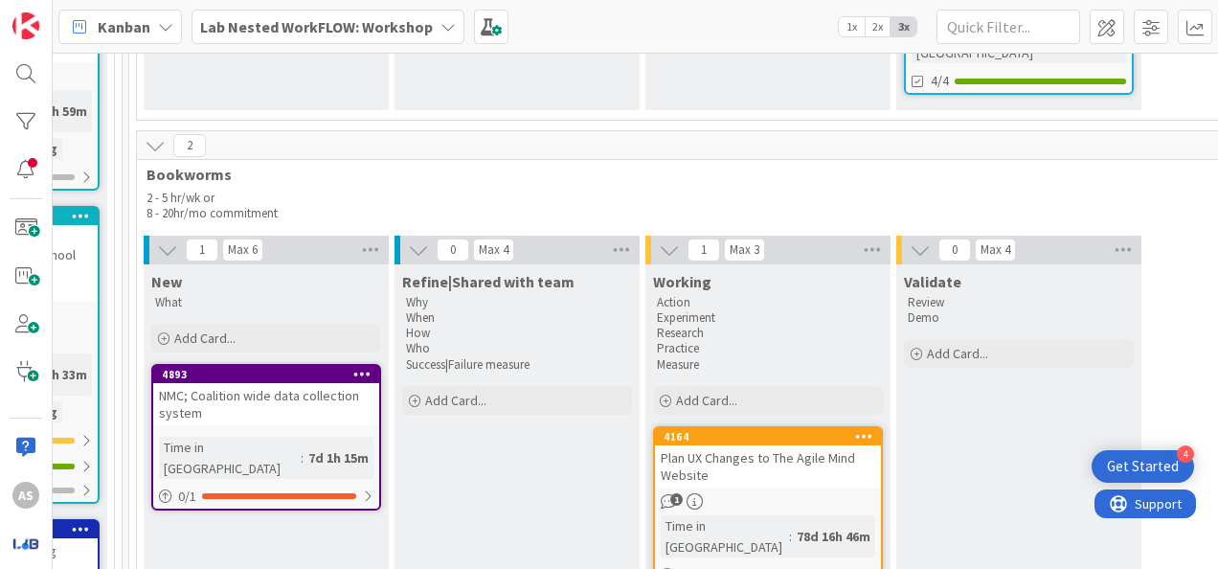
scroll to position [1532, 2987]
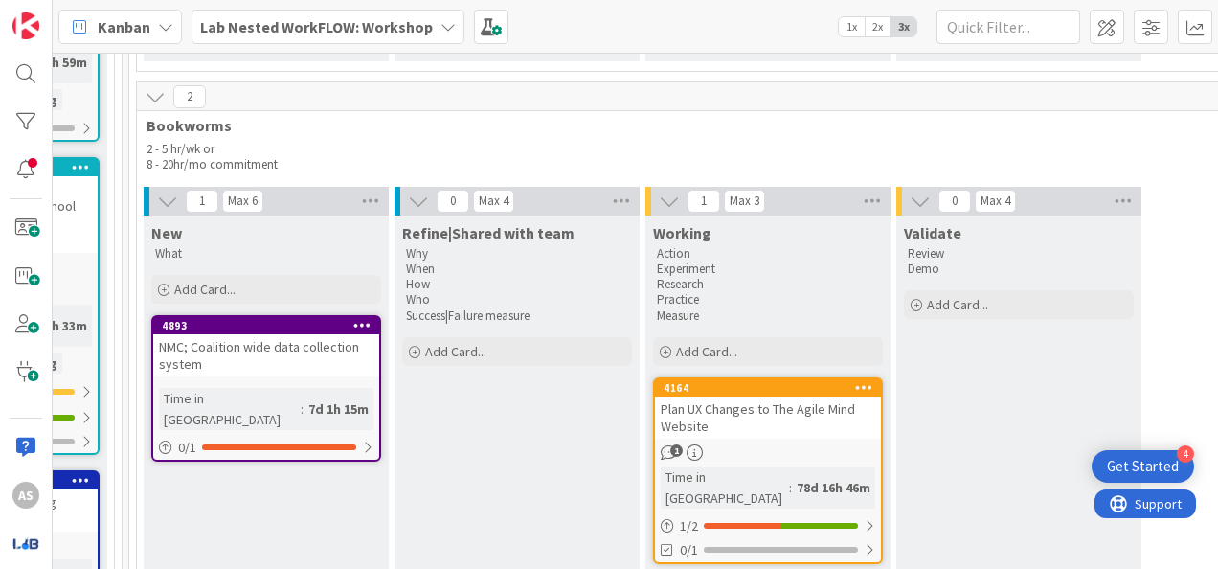
click at [234, 334] on div "NMC; Coalition wide data collection system" at bounding box center [266, 355] width 226 height 42
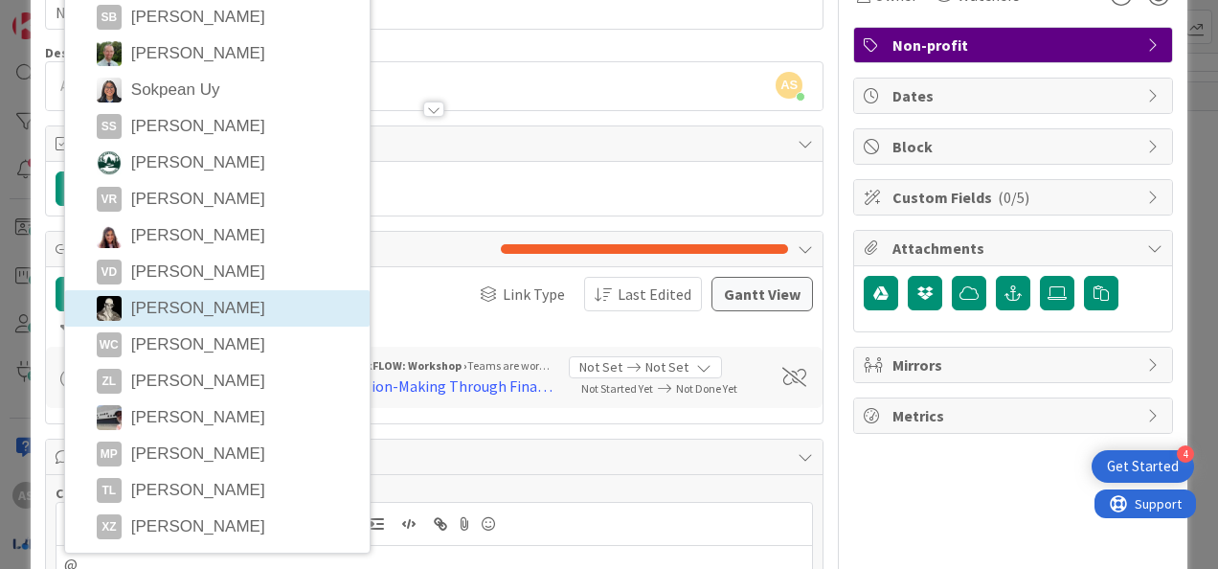
click at [819, 55] on div "Title 42 / 128 NMC; Coalition wide data collection system Description AS [PERSO…" at bounding box center [609, 453] width 1128 height 979
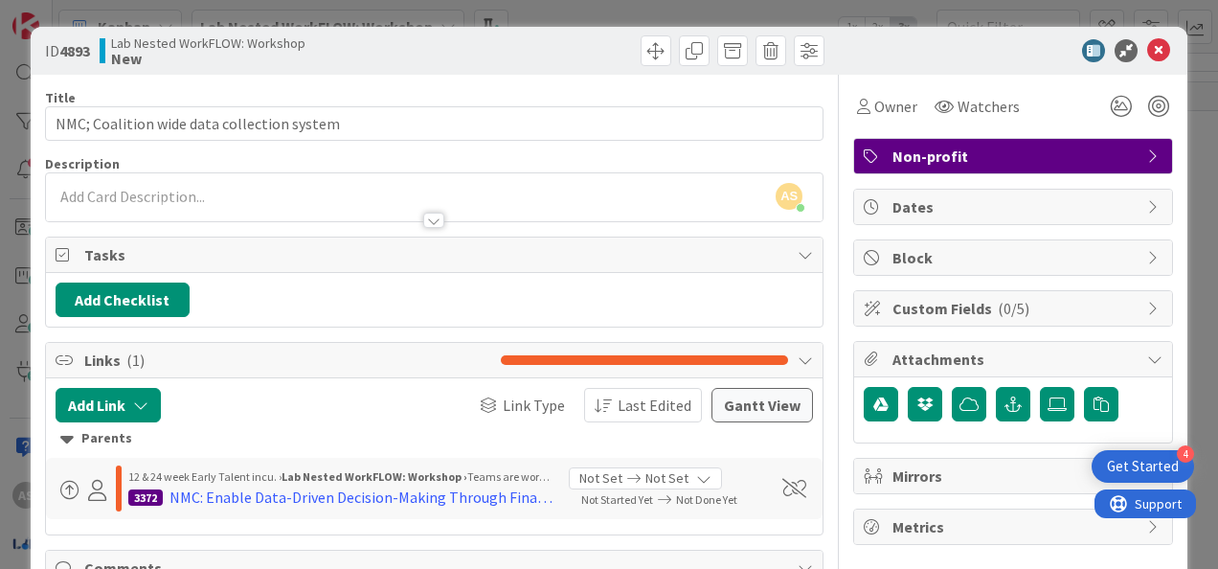
click at [431, 216] on div at bounding box center [433, 220] width 21 height 15
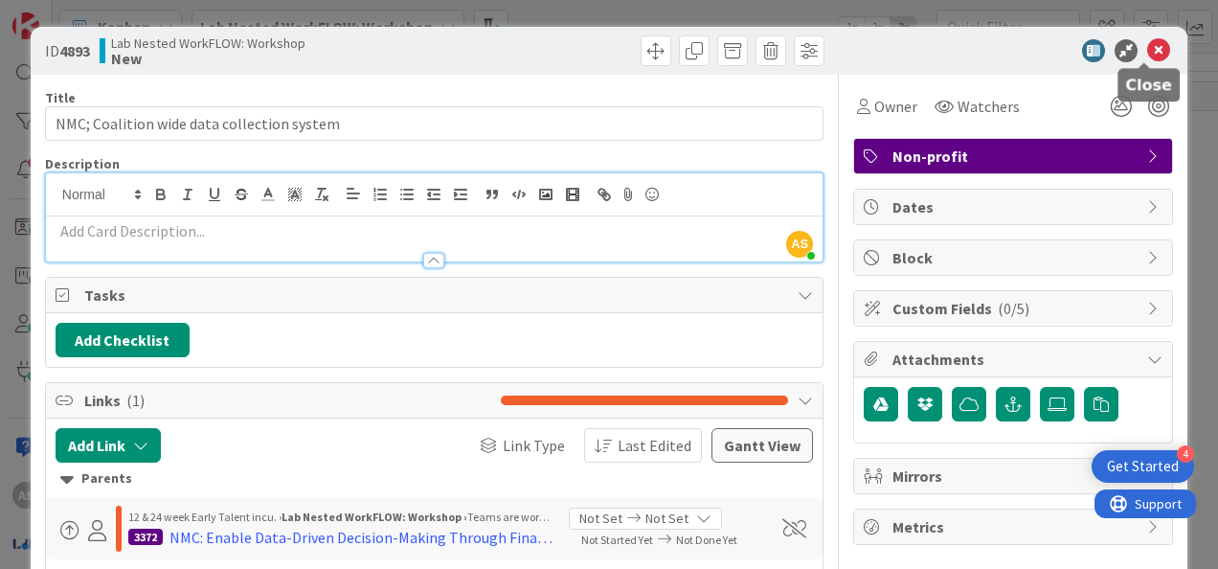
click at [1147, 48] on icon at bounding box center [1158, 50] width 23 height 23
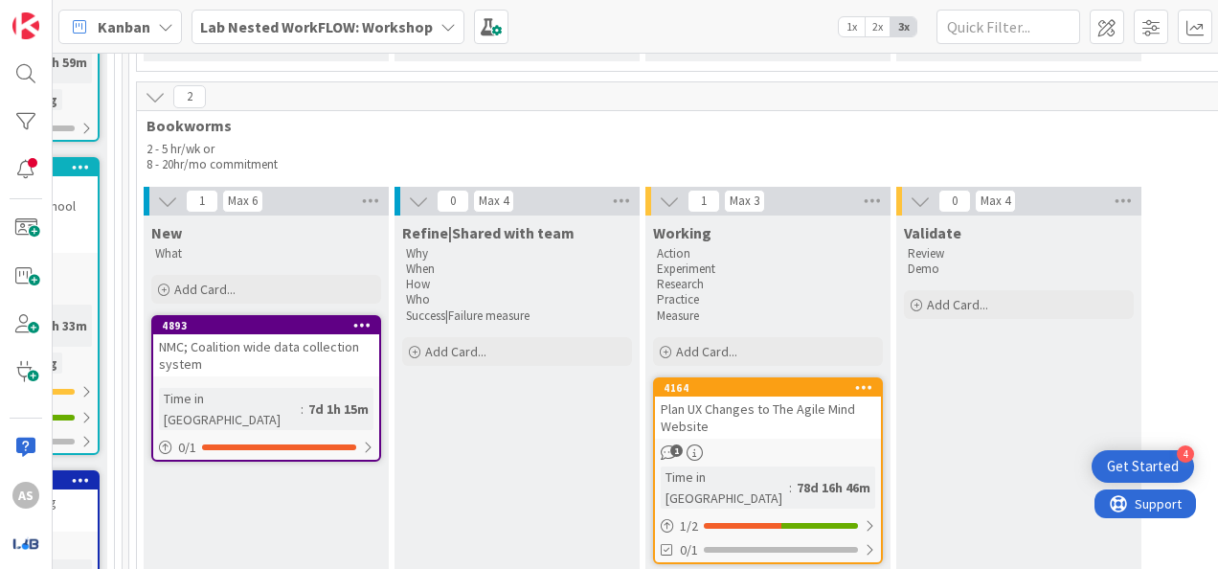
click at [272, 39] on div "Lab Nested WorkFLOW: Workshop" at bounding box center [327, 27] width 273 height 34
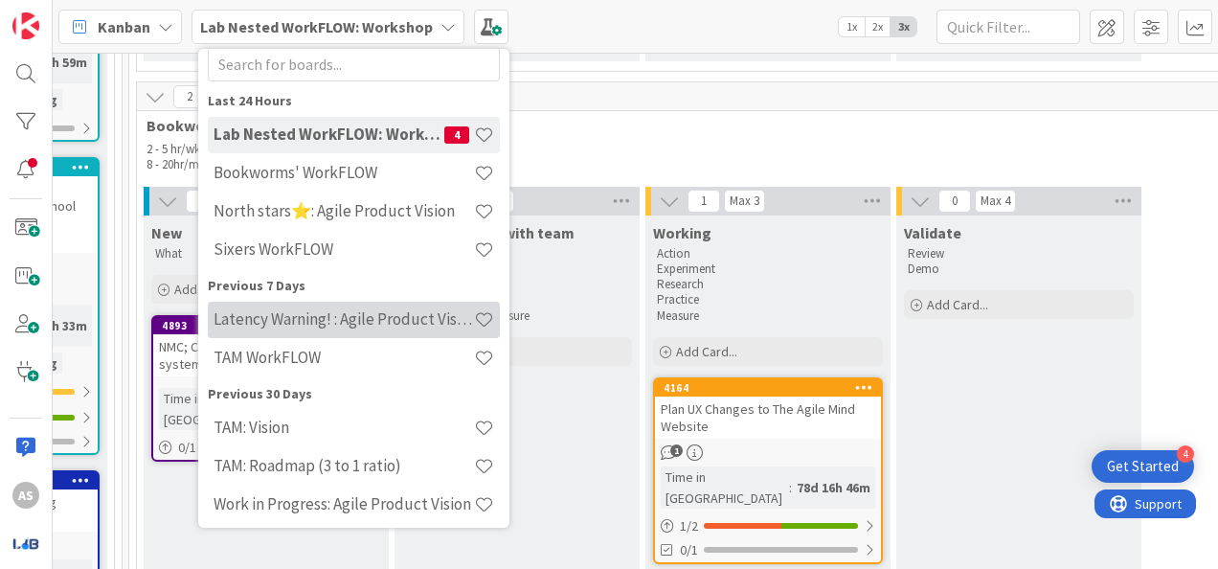
scroll to position [17, 0]
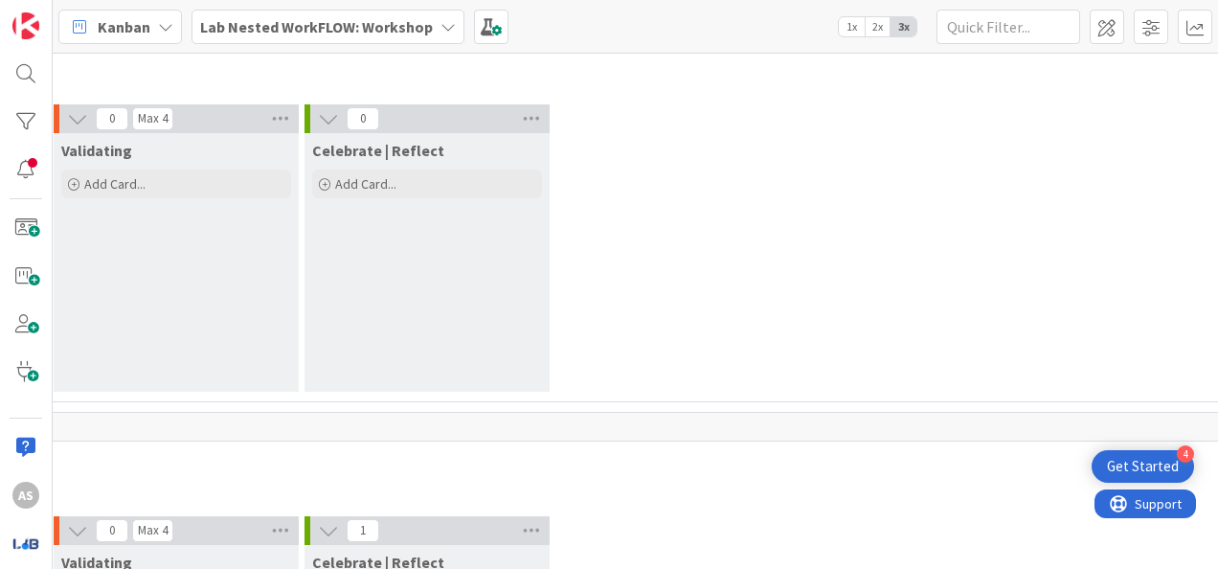
scroll to position [7467, 3826]
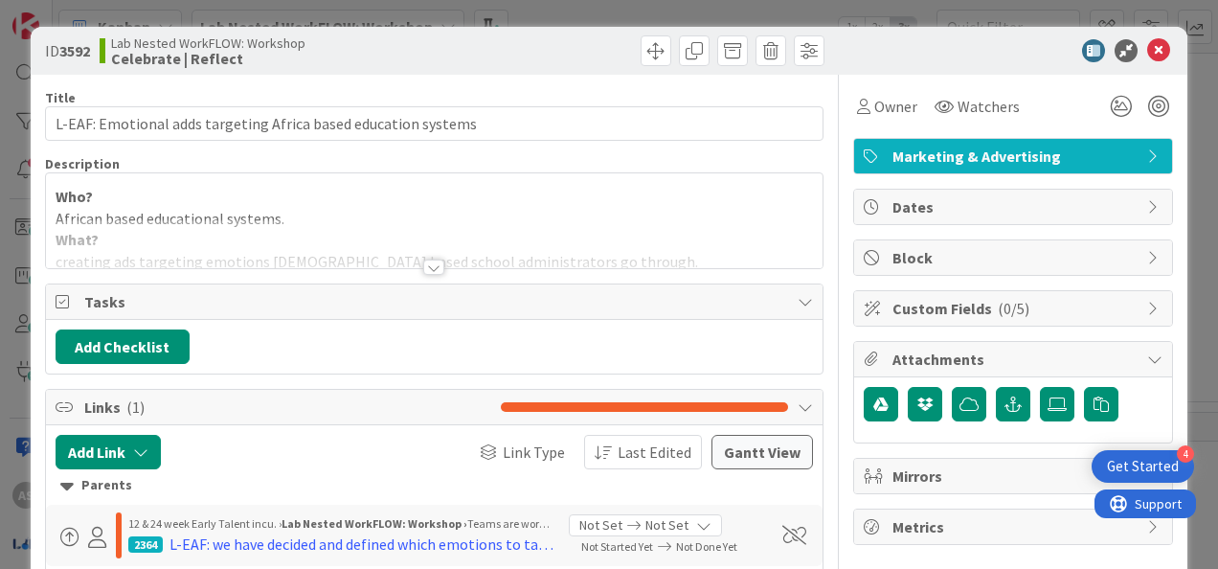
click at [427, 262] on div at bounding box center [433, 266] width 21 height 15
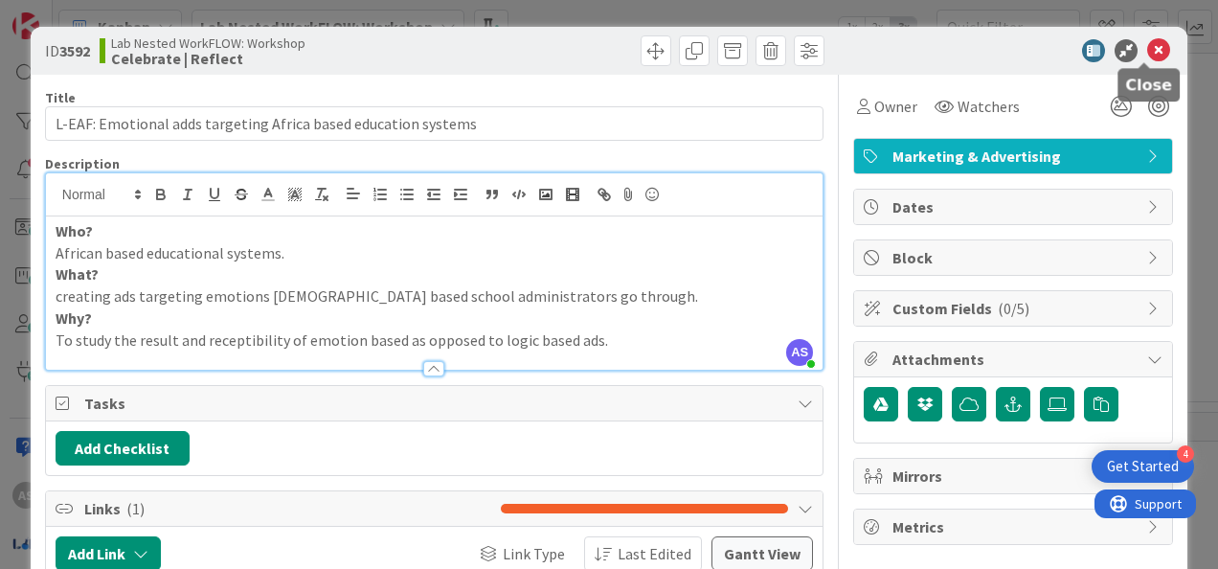
click at [1149, 48] on icon at bounding box center [1158, 50] width 23 height 23
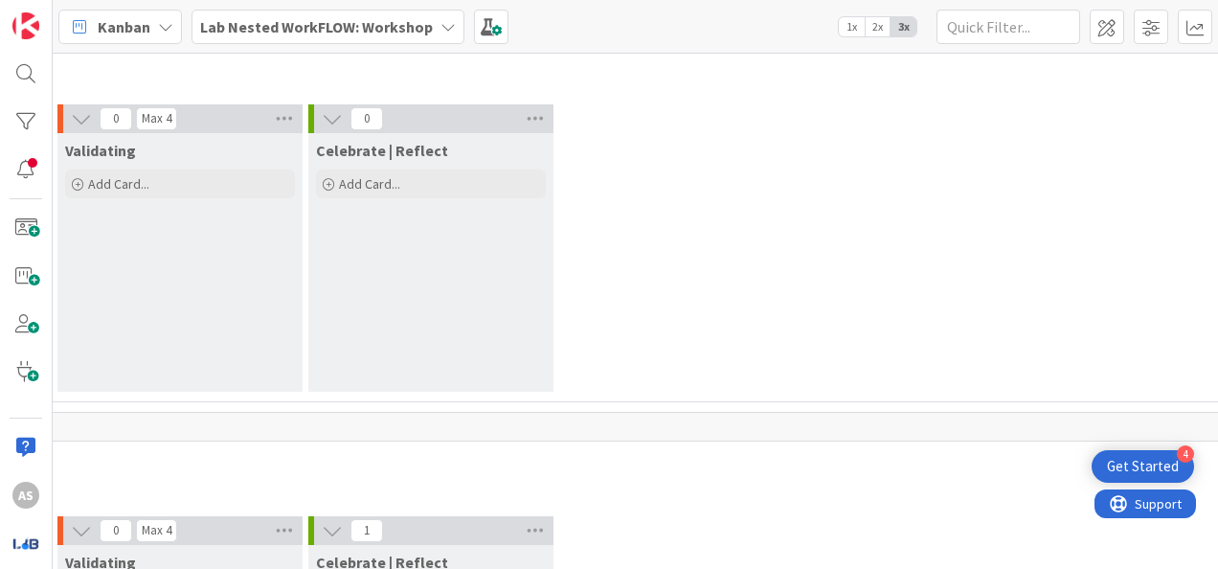
click at [289, 30] on b "Lab Nested WorkFLOW: Workshop" at bounding box center [316, 26] width 233 height 19
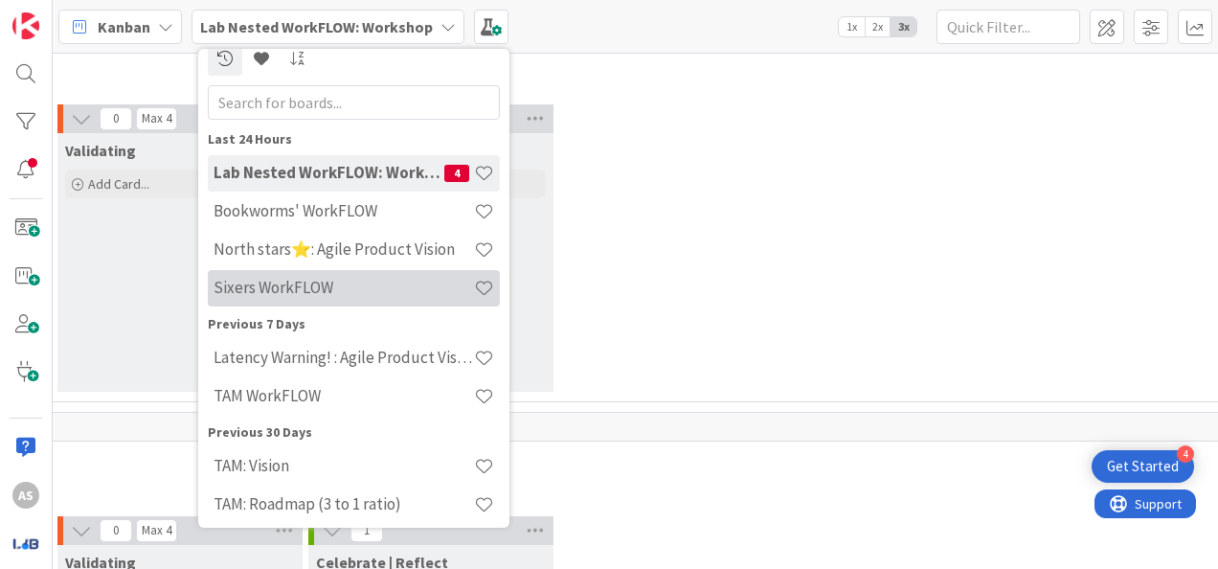
click at [320, 281] on h4 "Sixers WorkFLOW" at bounding box center [343, 287] width 260 height 19
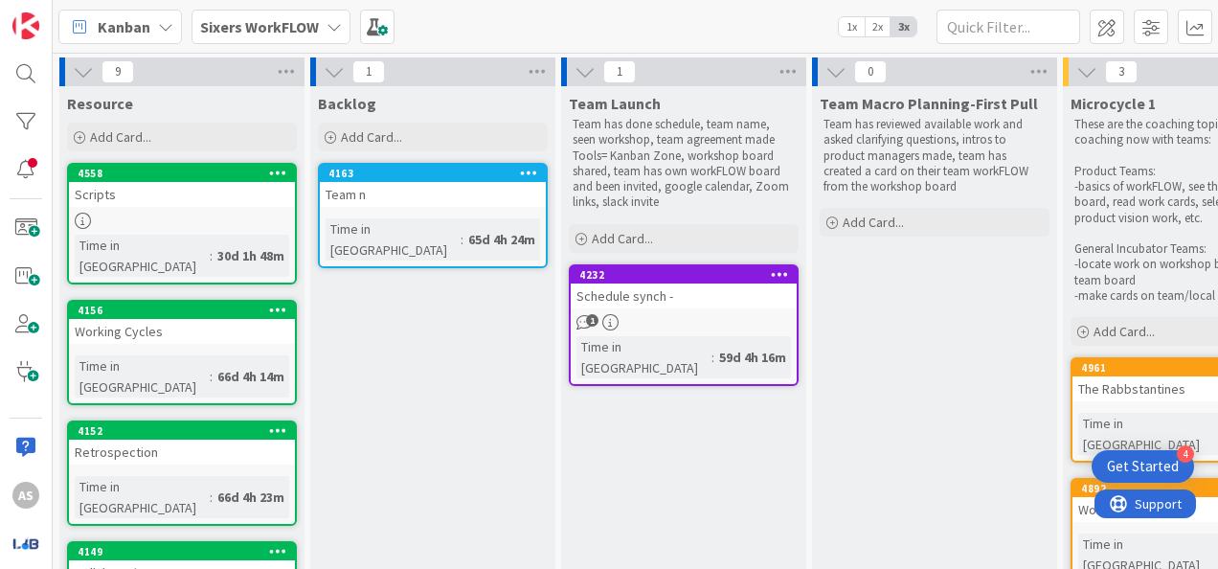
click at [189, 439] on div "Retrospection" at bounding box center [182, 451] width 226 height 25
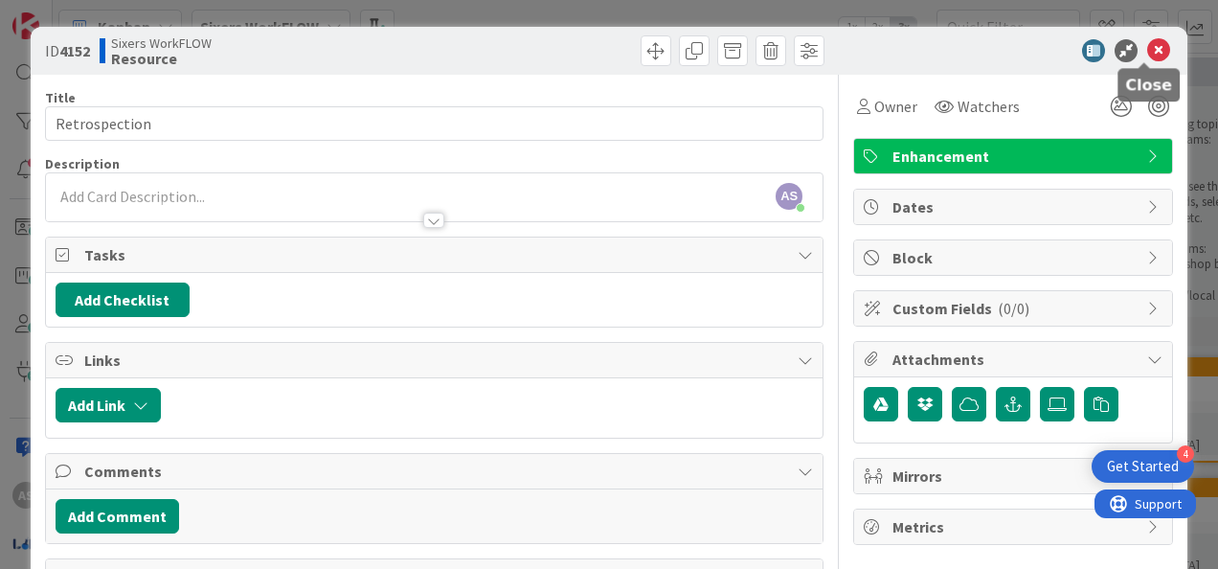
click at [1147, 48] on icon at bounding box center [1158, 50] width 23 height 23
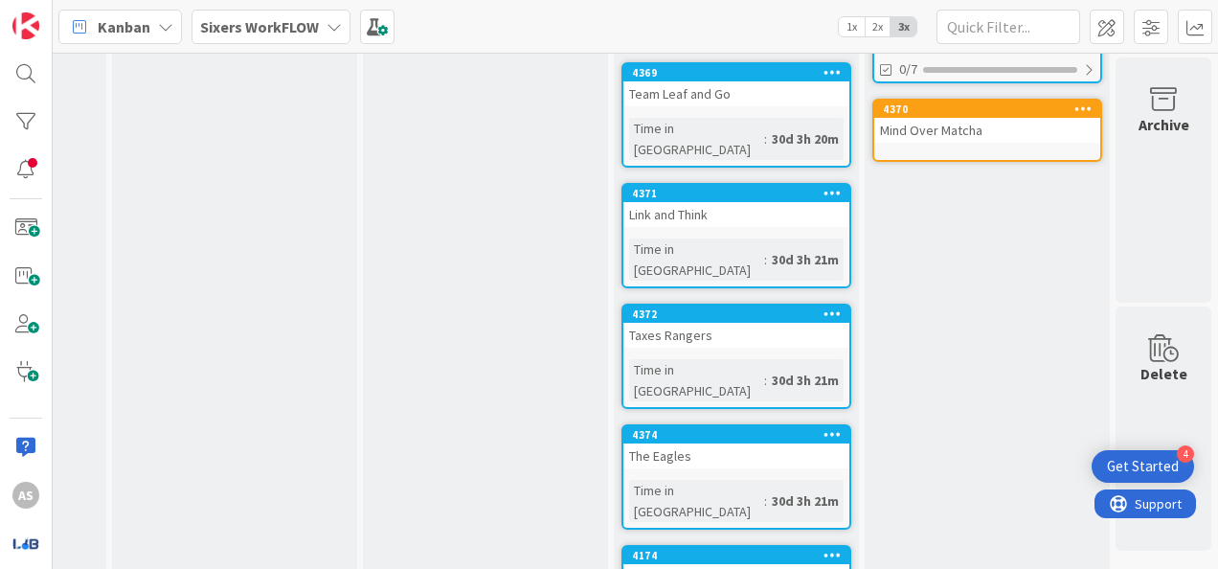
scroll to position [383, 1968]
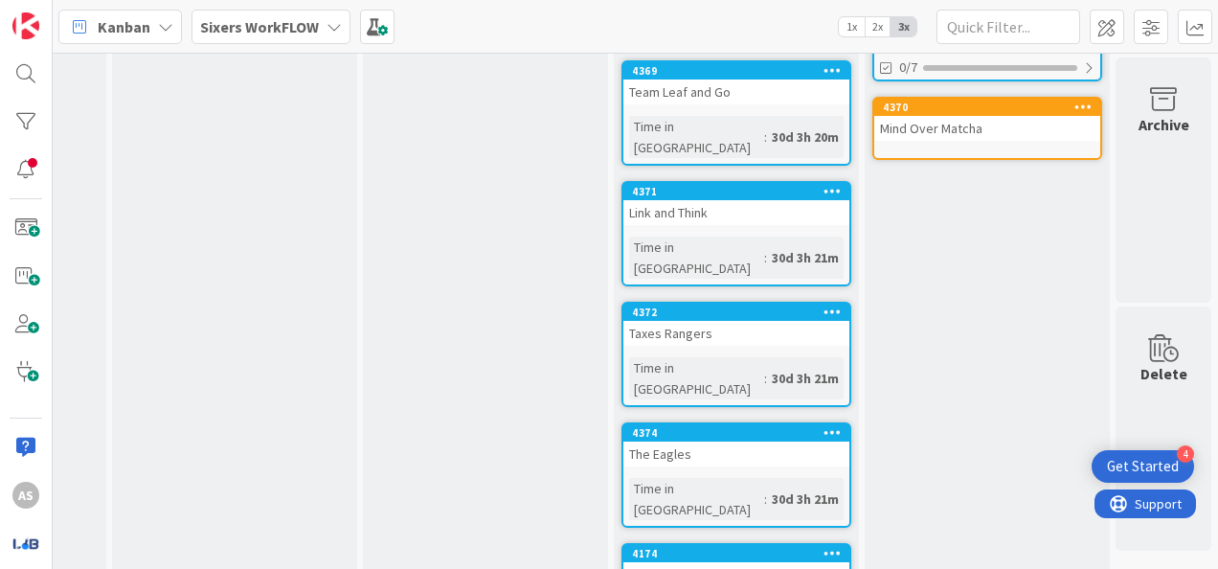
click at [749, 441] on div "The Eagles" at bounding box center [736, 453] width 226 height 25
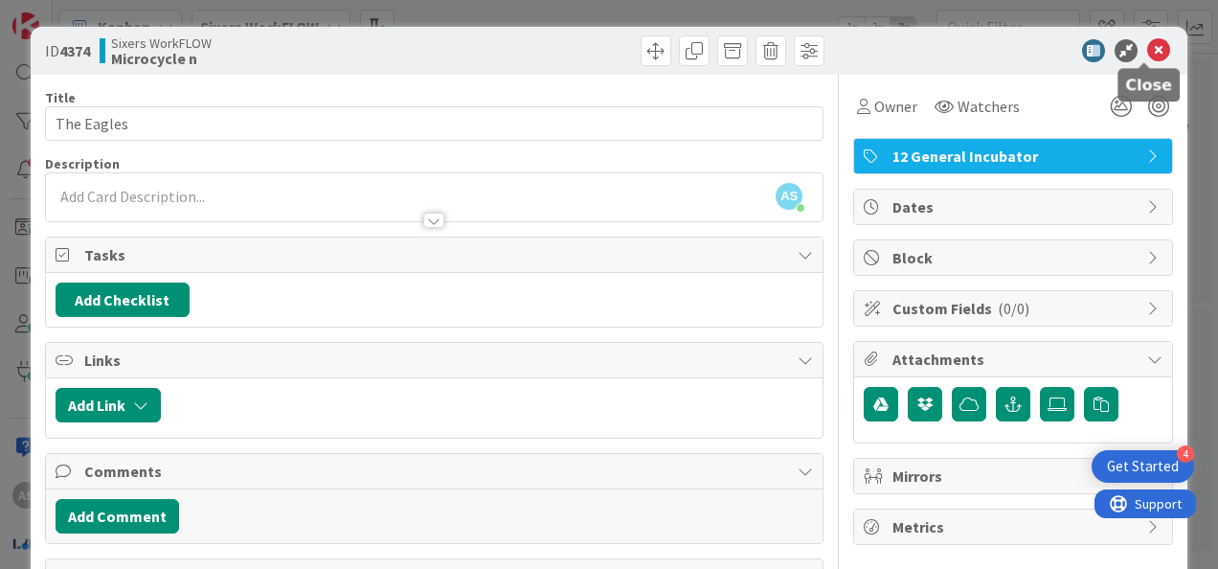
click at [1147, 45] on icon at bounding box center [1158, 50] width 23 height 23
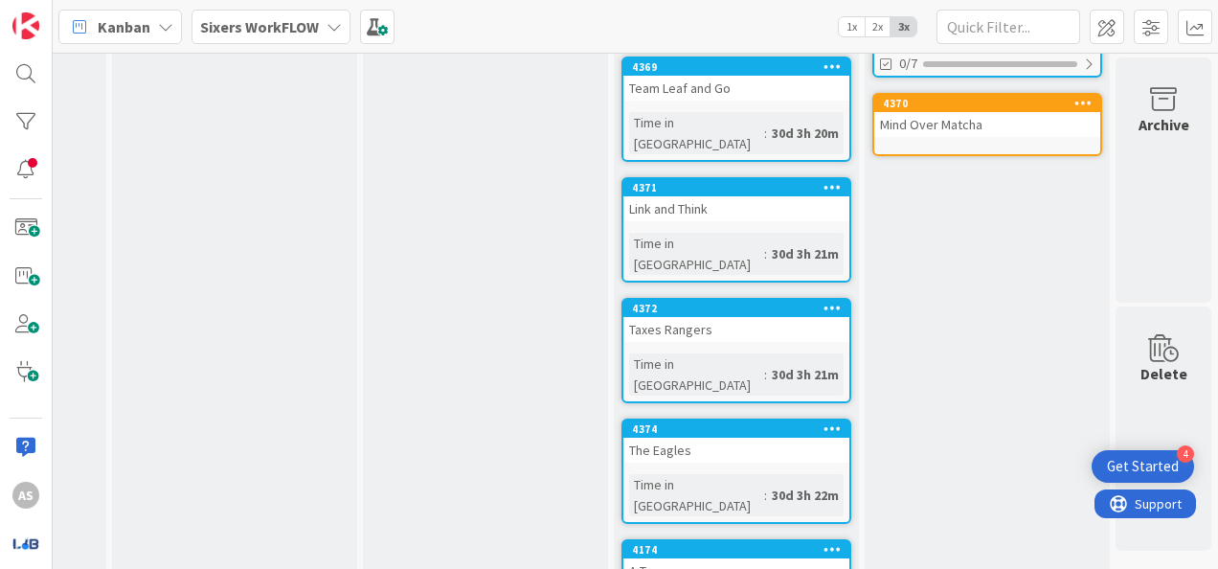
scroll to position [479, 1968]
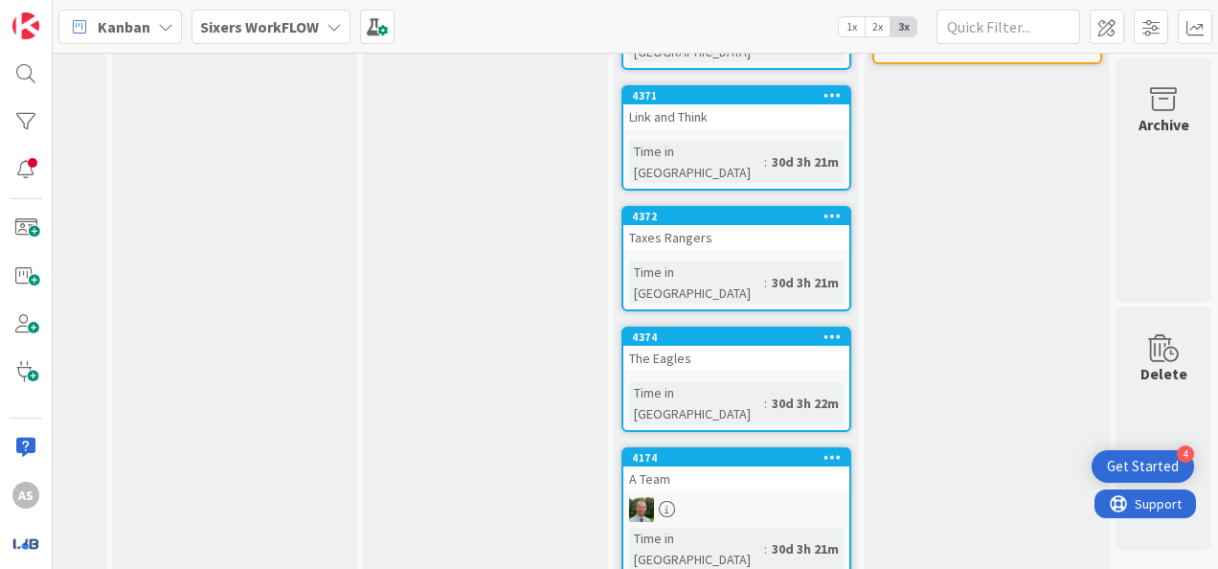
click at [714, 497] on div at bounding box center [736, 509] width 226 height 25
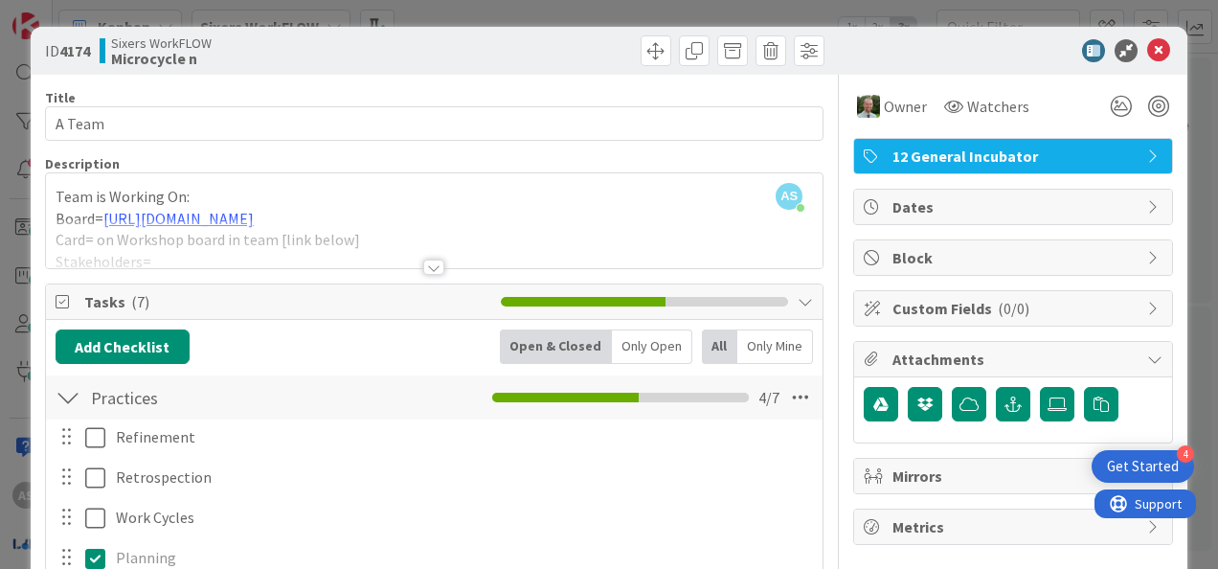
click at [423, 261] on div at bounding box center [433, 266] width 21 height 15
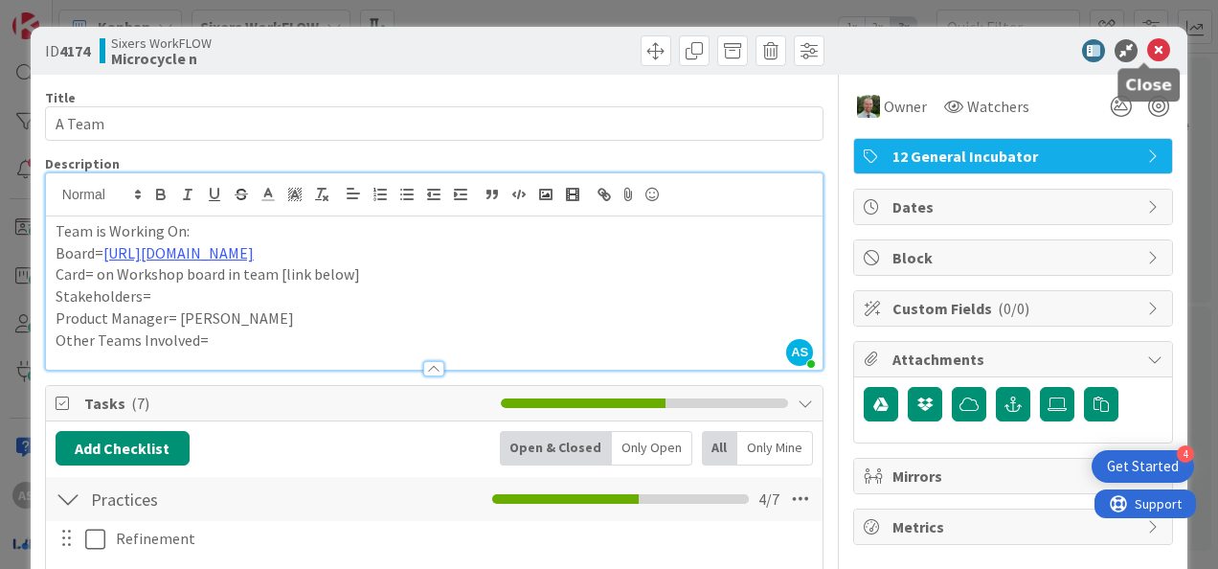
click at [1150, 42] on icon at bounding box center [1158, 50] width 23 height 23
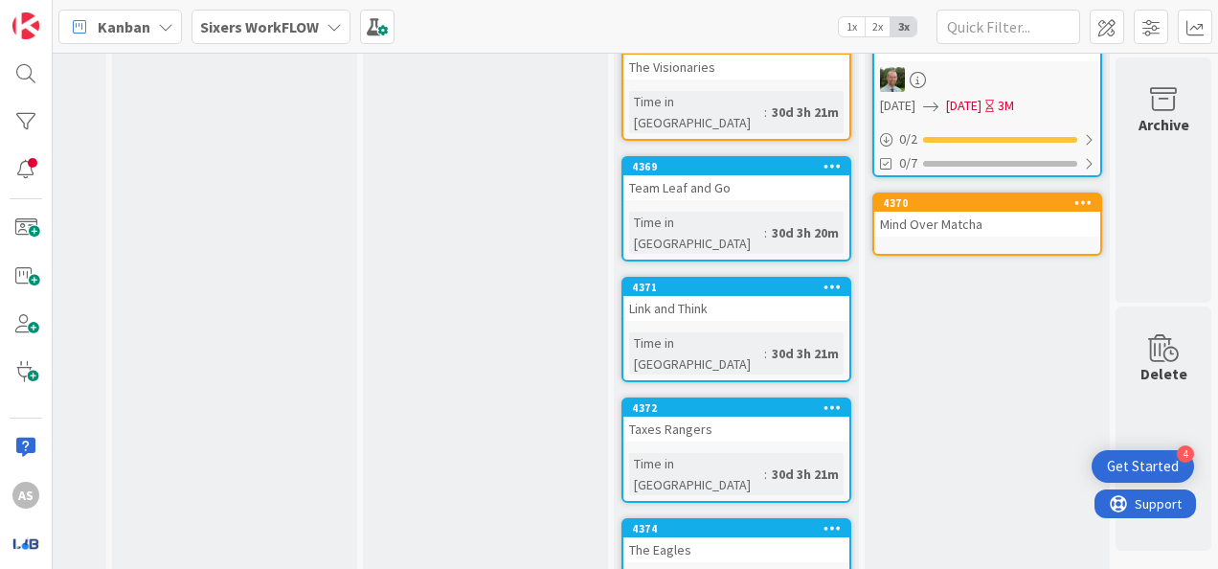
scroll to position [0, 1968]
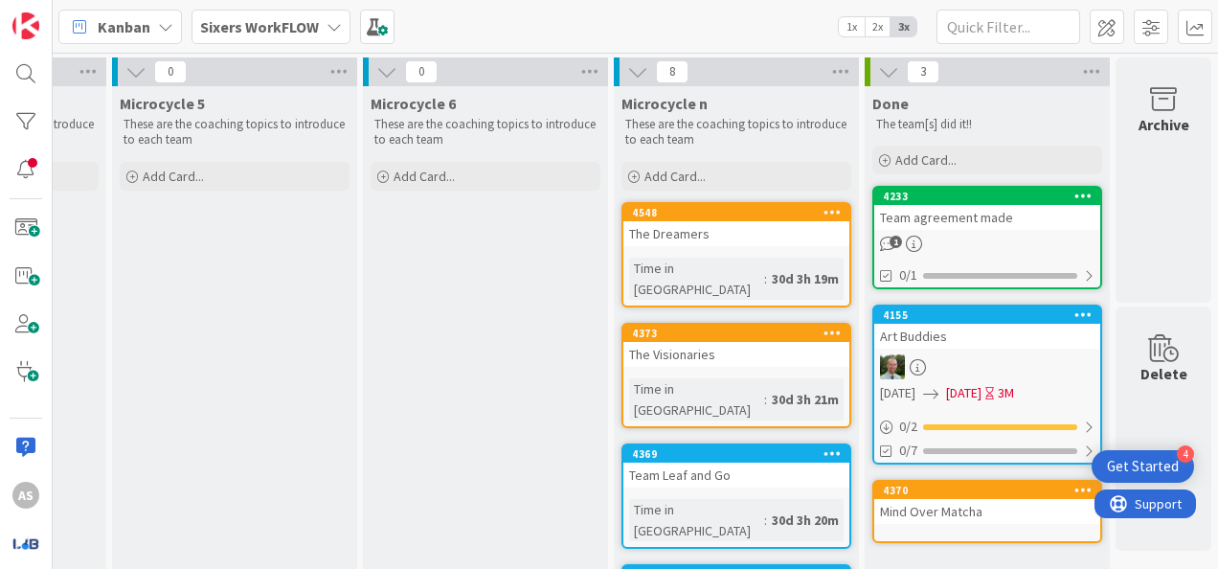
click at [261, 25] on b "Sixers WorkFLOW" at bounding box center [259, 26] width 119 height 19
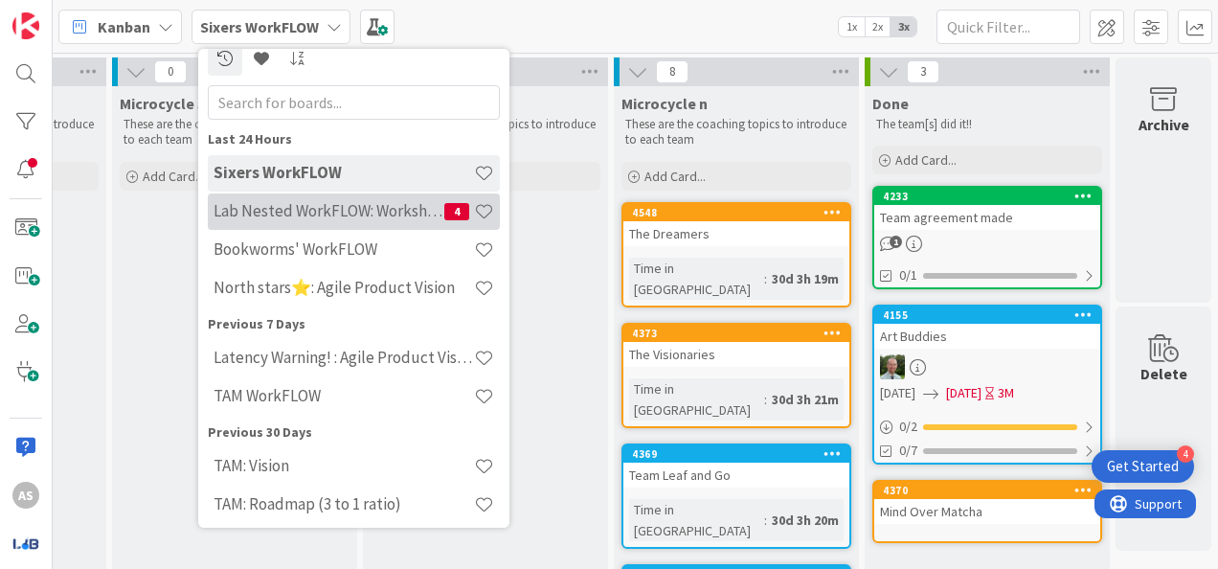
click at [366, 210] on h4 "Lab Nested WorkFLOW: Workshop" at bounding box center [328, 210] width 231 height 19
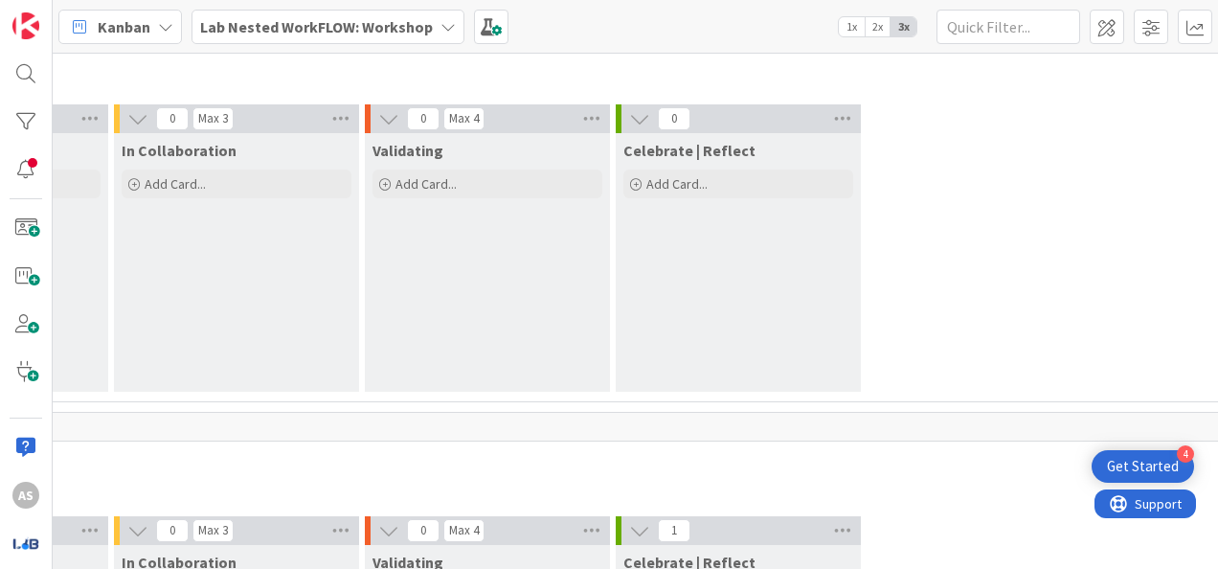
scroll to position [7467, 3533]
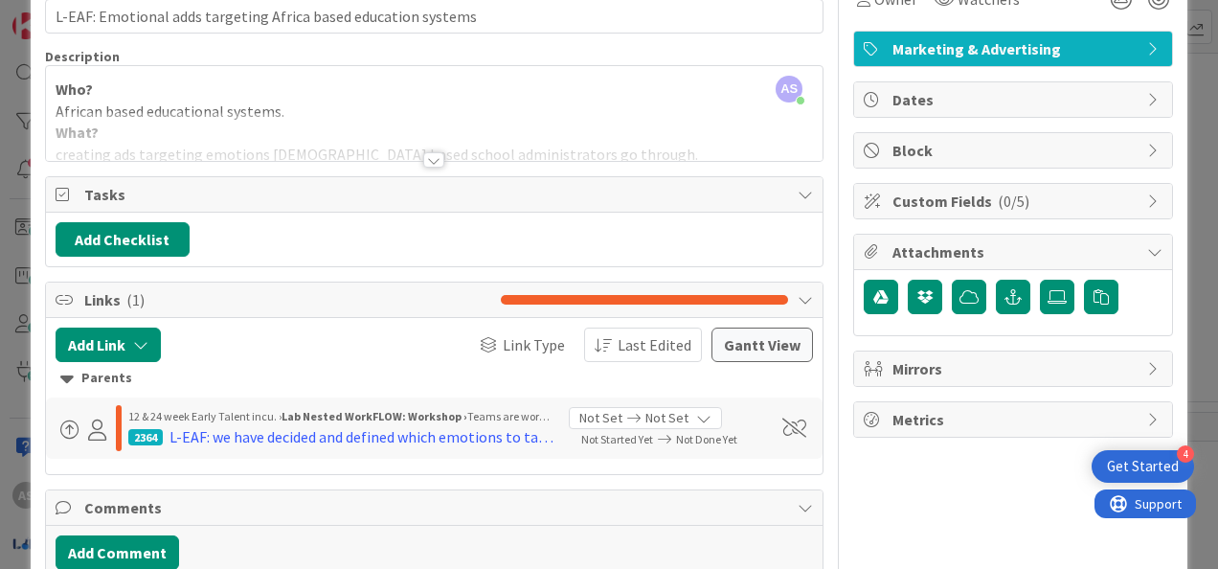
scroll to position [191, 0]
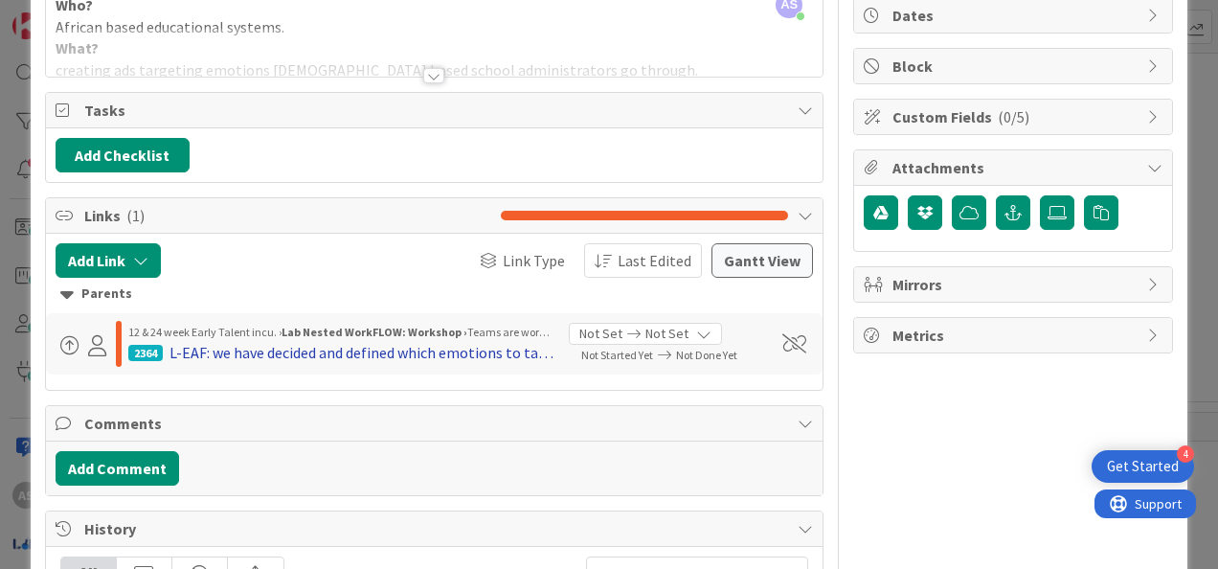
click at [297, 352] on div "L-EAF: we have decided and defined which emotions to target with our ads [2 or …" at bounding box center [361, 352] width 385 height 23
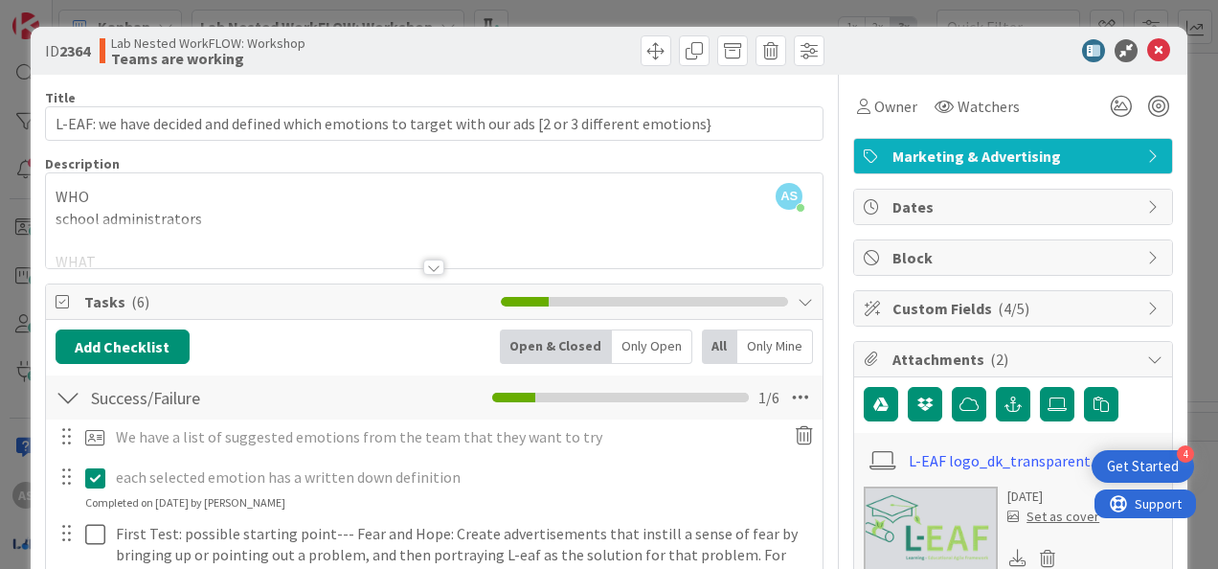
click at [423, 266] on div at bounding box center [433, 266] width 21 height 15
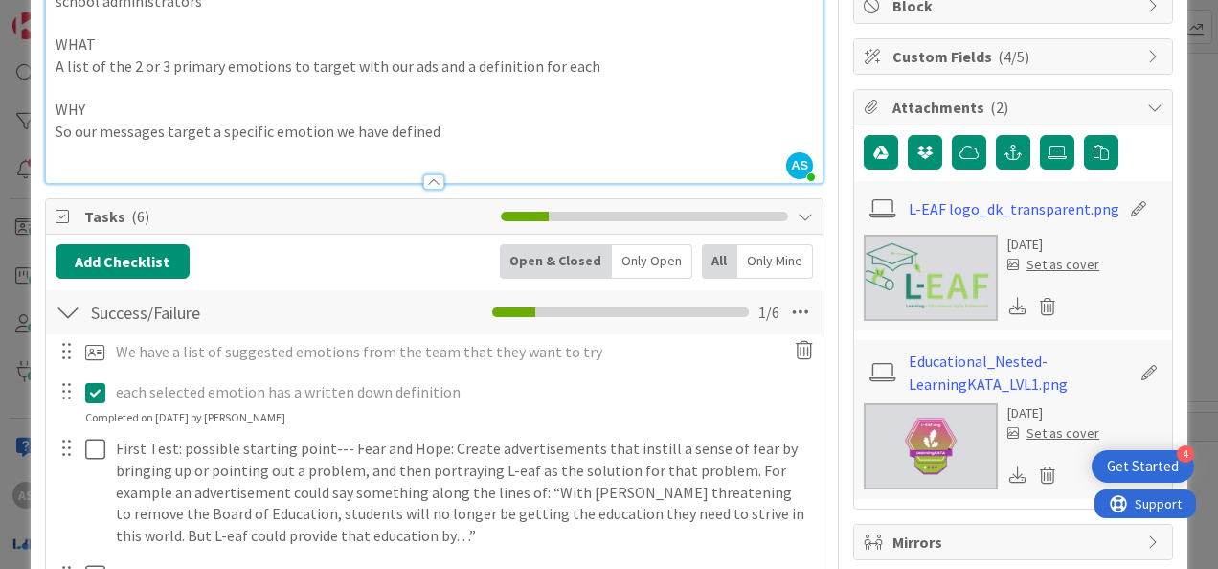
scroll to position [287, 0]
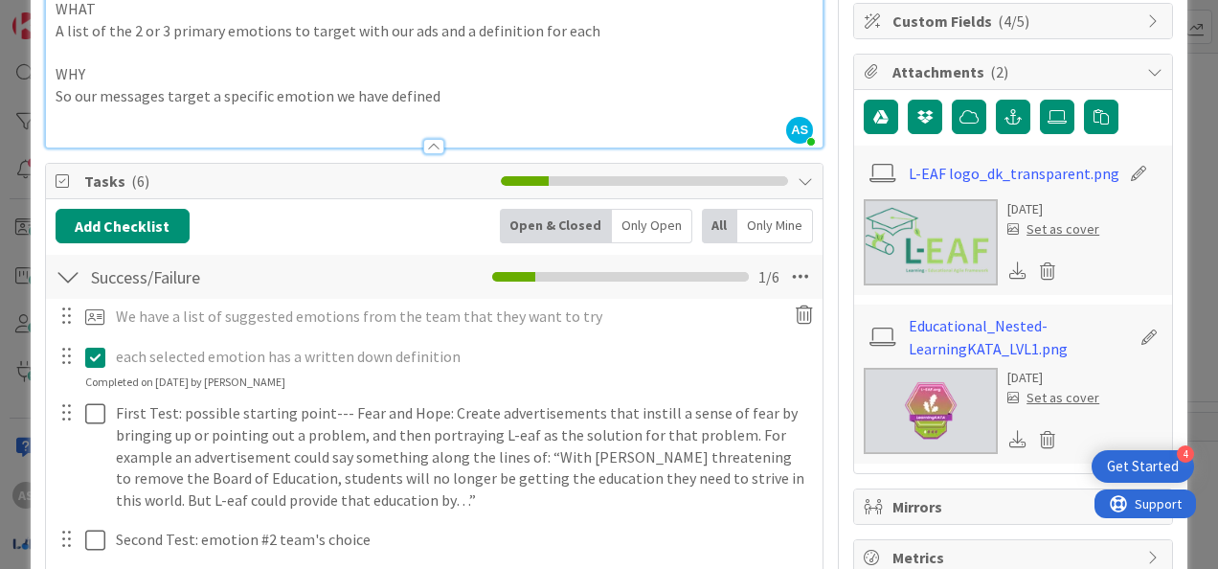
click at [909, 423] on img at bounding box center [931, 411] width 134 height 86
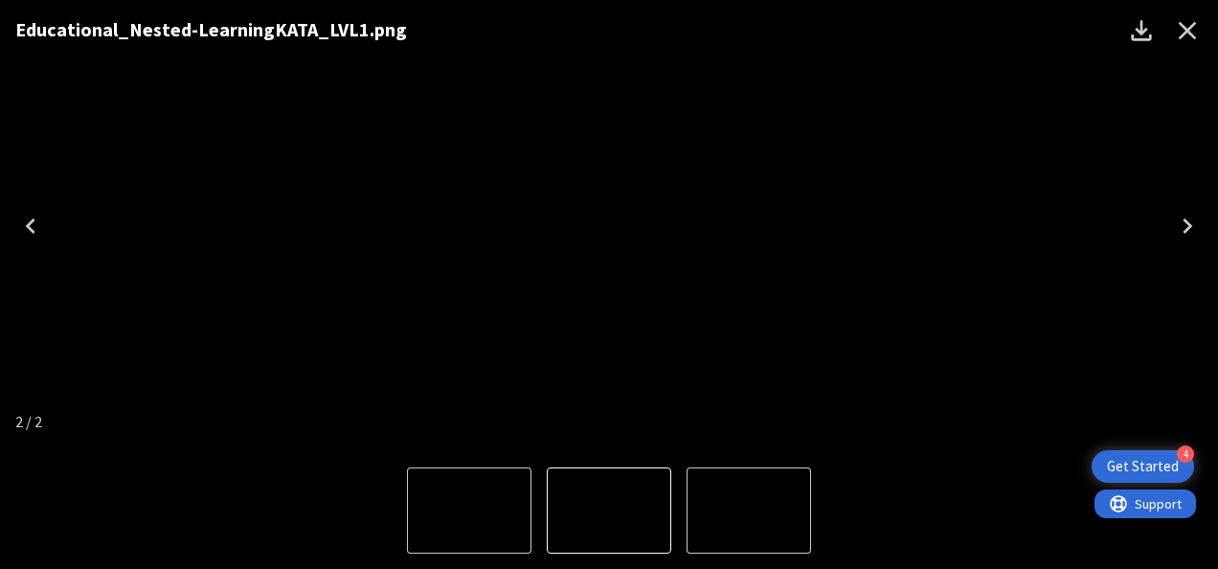
click at [1188, 28] on icon "Close" at bounding box center [1187, 31] width 18 height 18
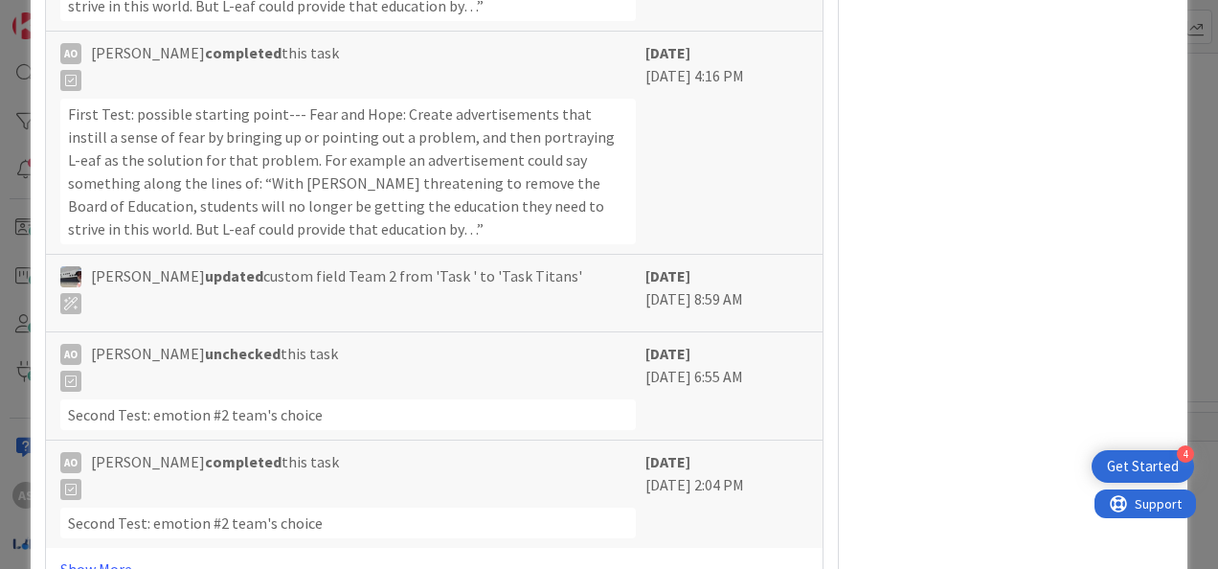
scroll to position [2732, 0]
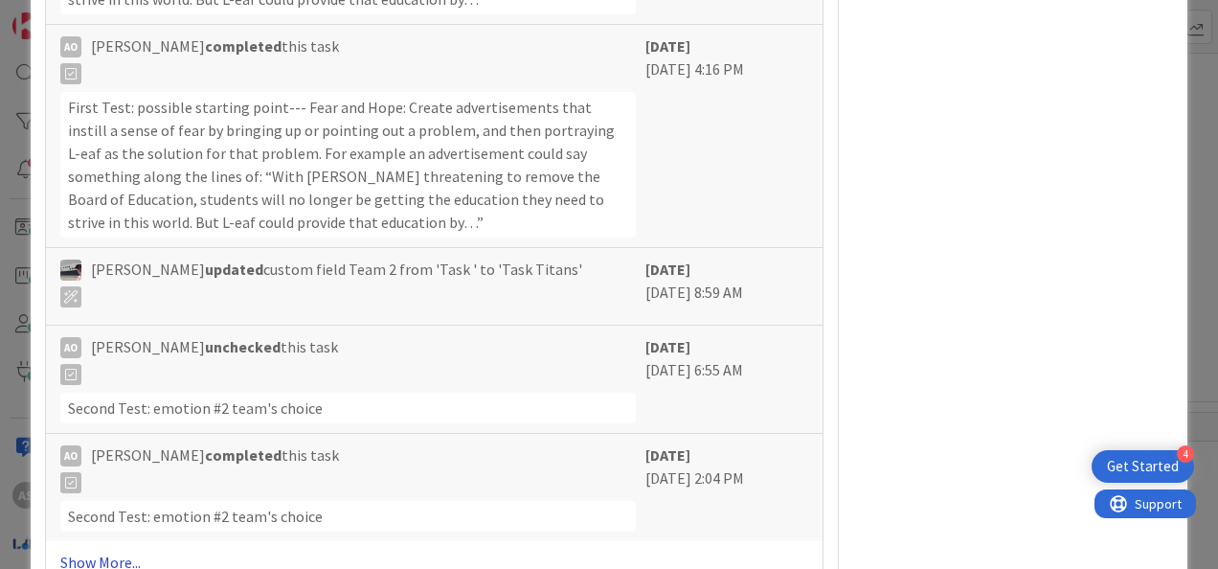
click at [123, 550] on link "Show More..." at bounding box center [434, 561] width 748 height 23
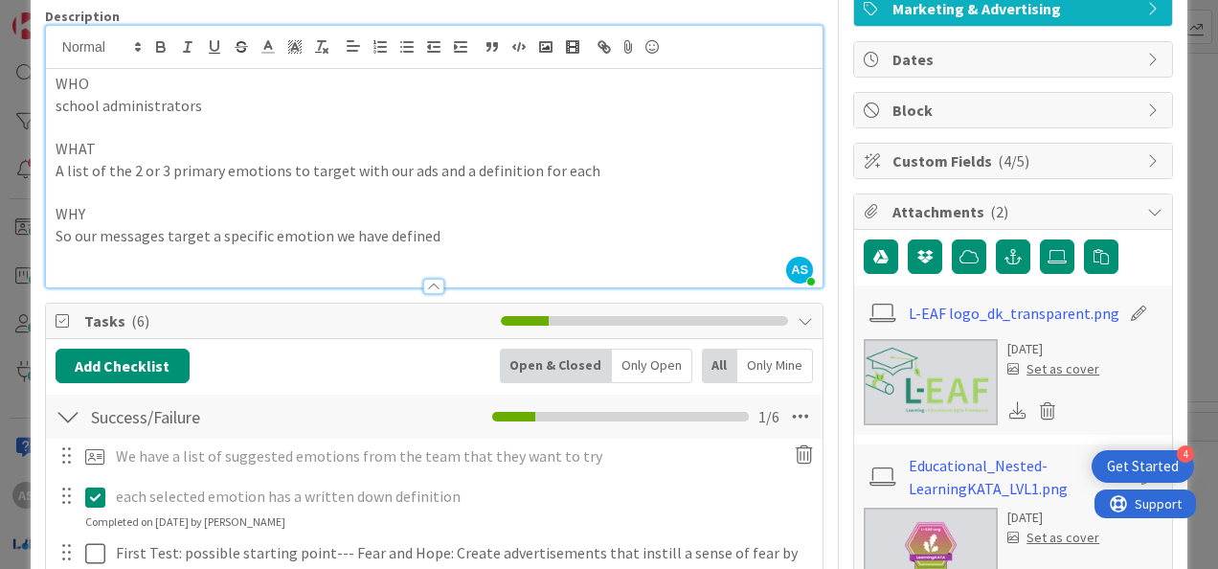
scroll to position [0, 0]
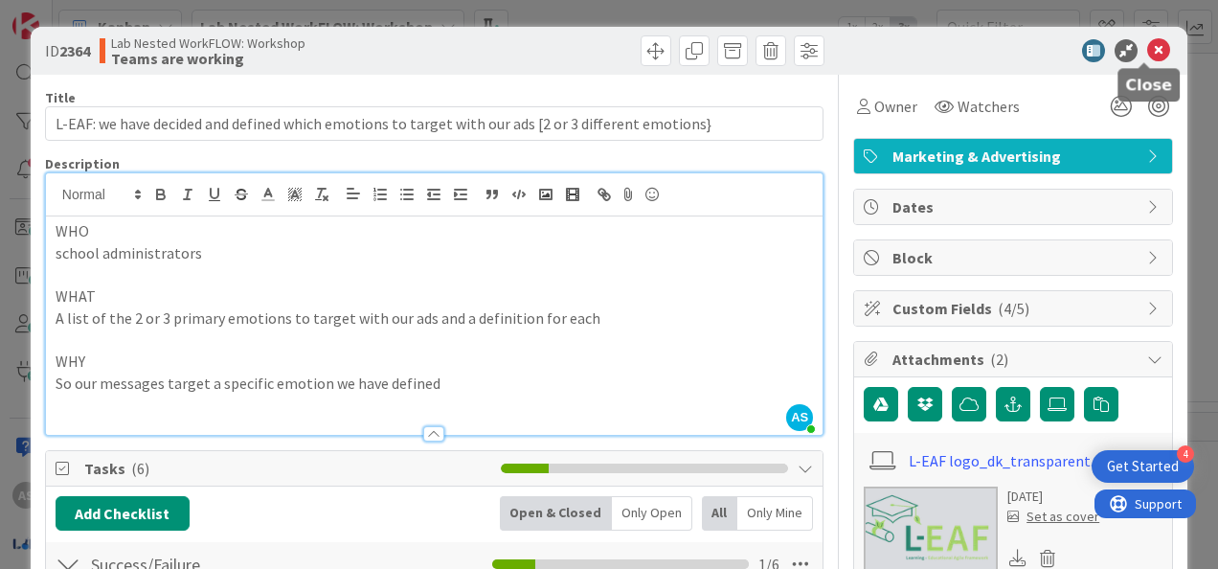
click at [1149, 50] on icon at bounding box center [1158, 50] width 23 height 23
